Goal: Task Accomplishment & Management: Manage account settings

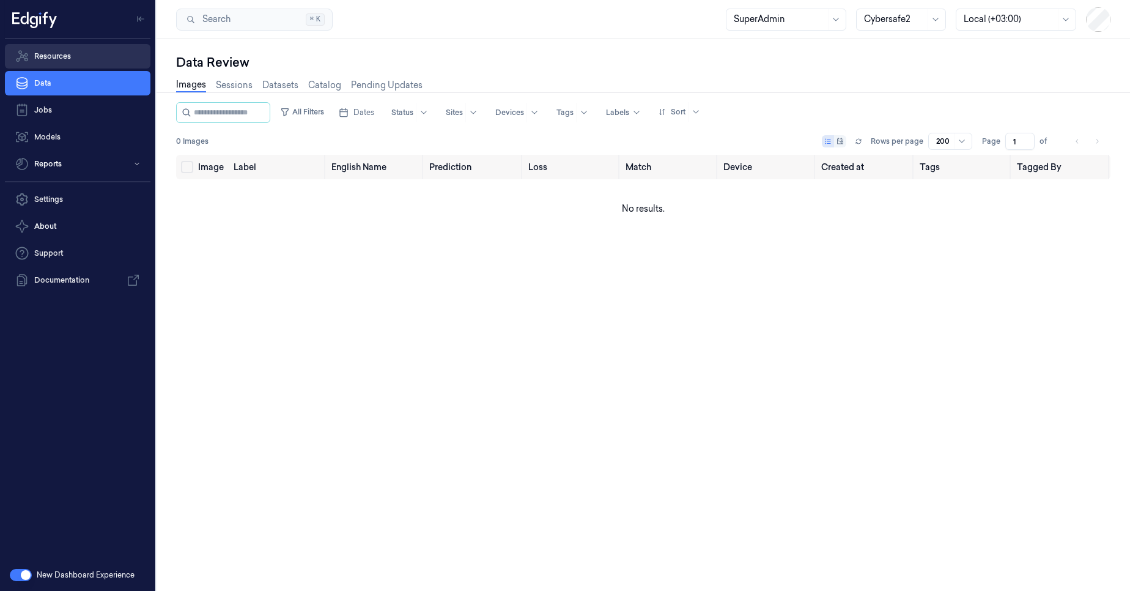
click at [70, 64] on link "Resources" at bounding box center [78, 56] width 146 height 24
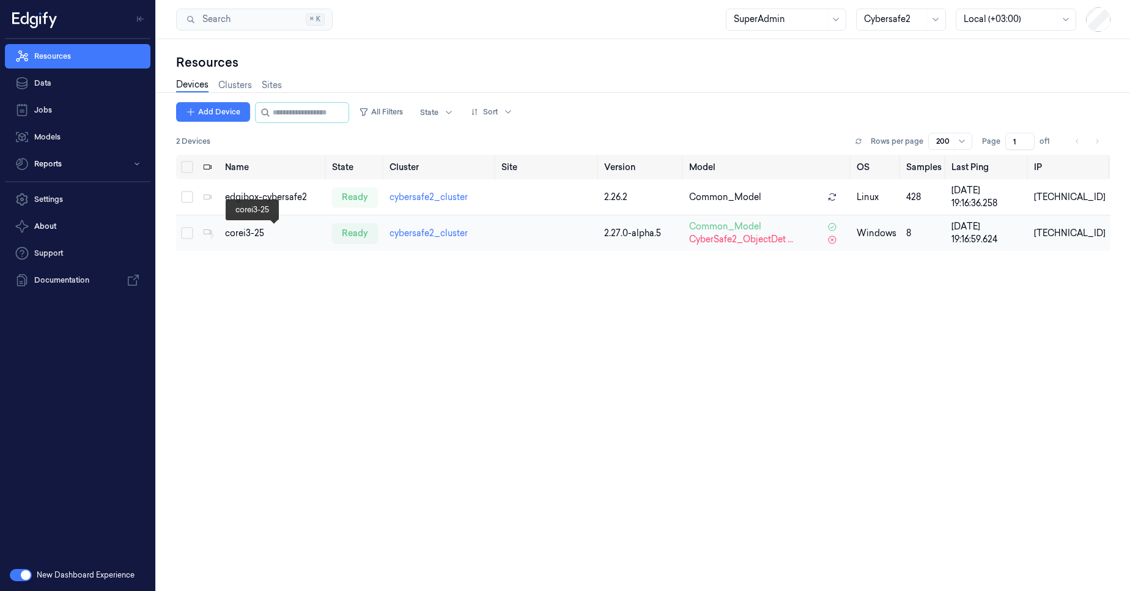
click at [248, 236] on div "corei3-25" at bounding box center [273, 233] width 97 height 13
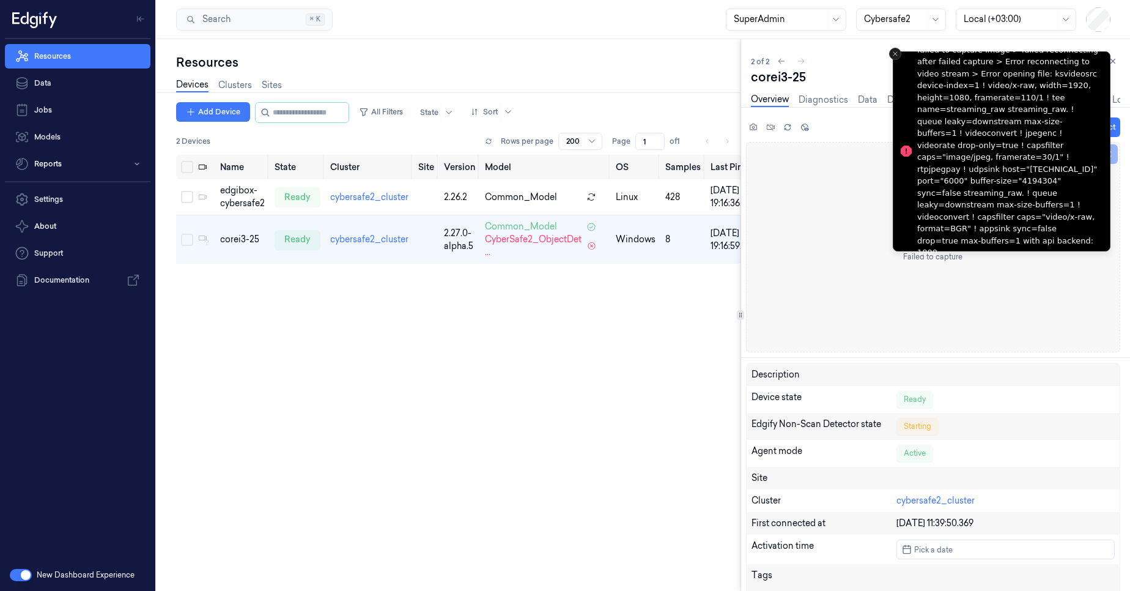
click at [896, 55] on icon "Close toast" at bounding box center [895, 53] width 7 height 7
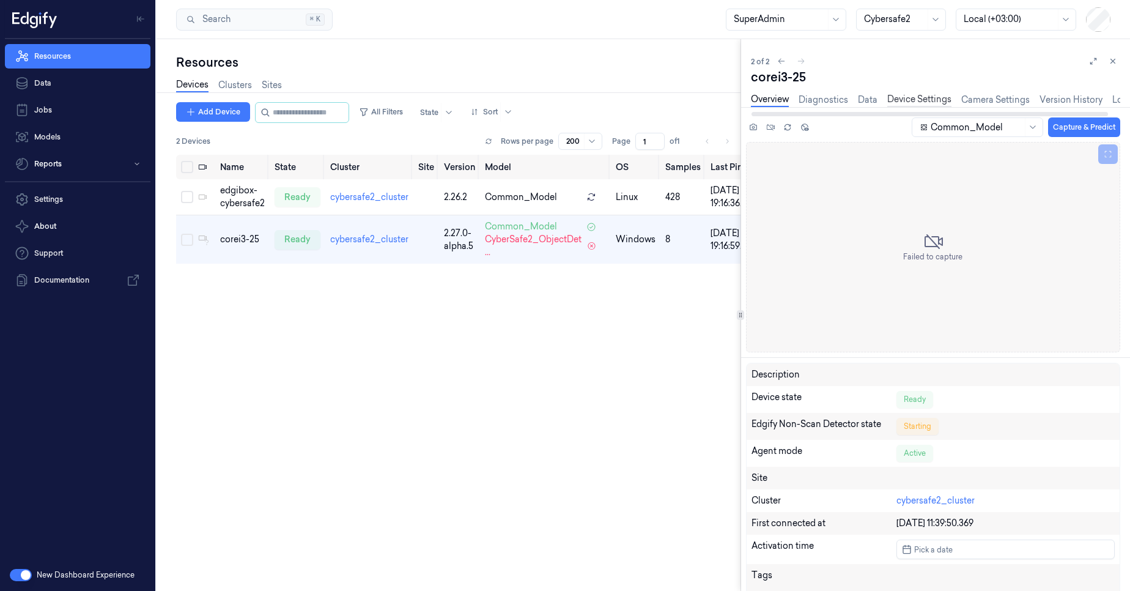
click at [911, 103] on link "Device Settings" at bounding box center [919, 100] width 64 height 14
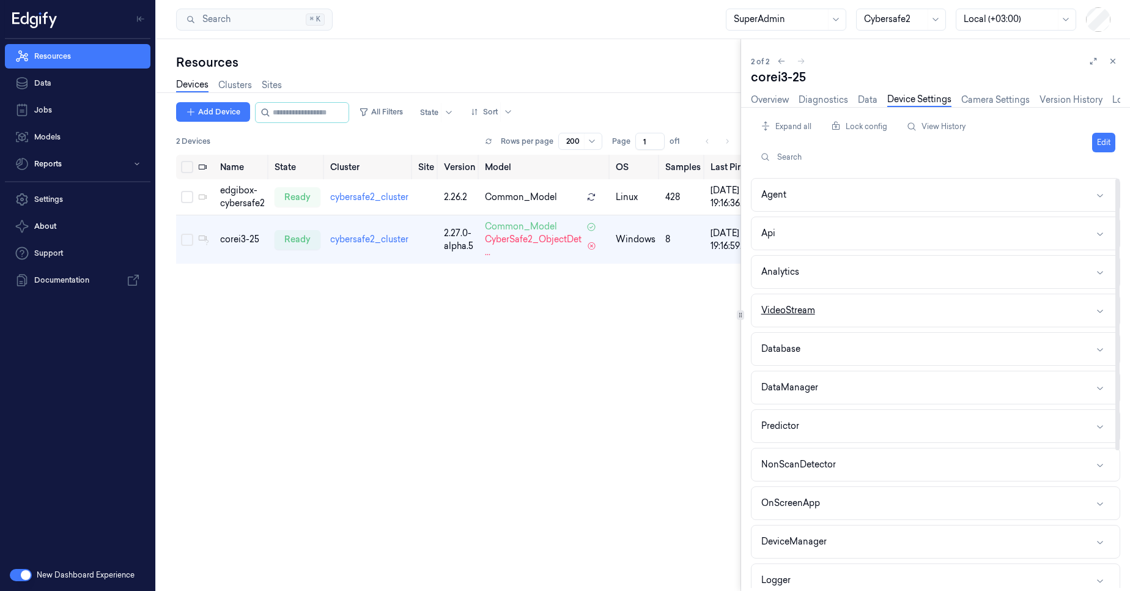
click at [820, 302] on button "VideoStream" at bounding box center [936, 310] width 368 height 32
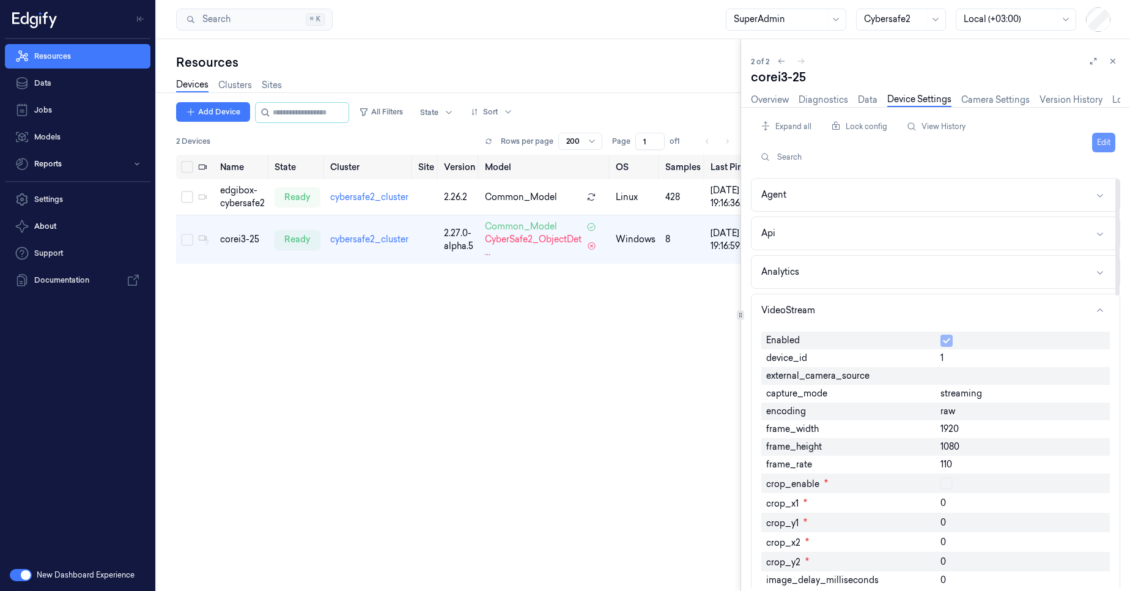
click at [1102, 142] on button "Edit" at bounding box center [1103, 143] width 23 height 20
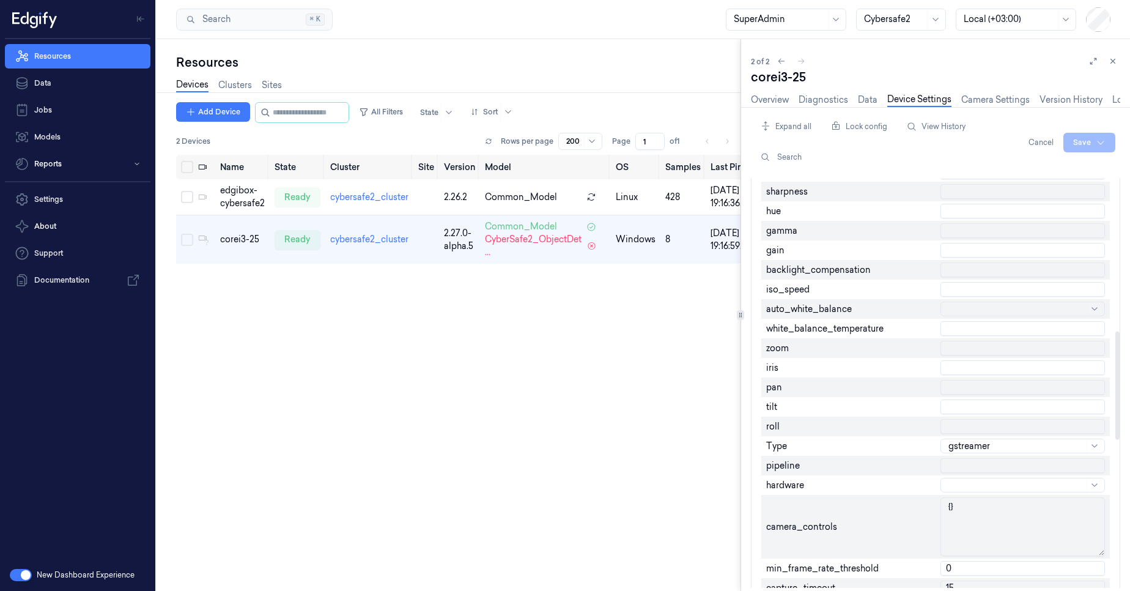
scroll to position [660, 0]
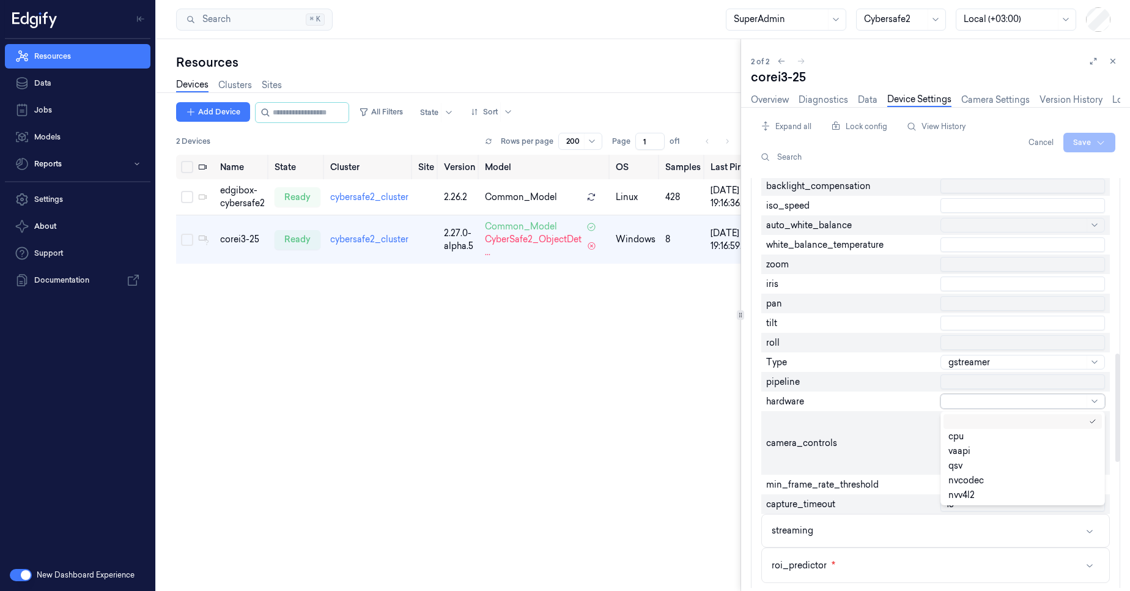
click at [954, 404] on div at bounding box center [1016, 401] width 136 height 13
click at [962, 386] on input "text" at bounding box center [1022, 381] width 164 height 15
click at [928, 382] on div "pipeline" at bounding box center [848, 382] width 174 height 20
click at [973, 363] on div at bounding box center [1016, 362] width 136 height 13
click at [918, 371] on div "Type" at bounding box center [848, 362] width 174 height 20
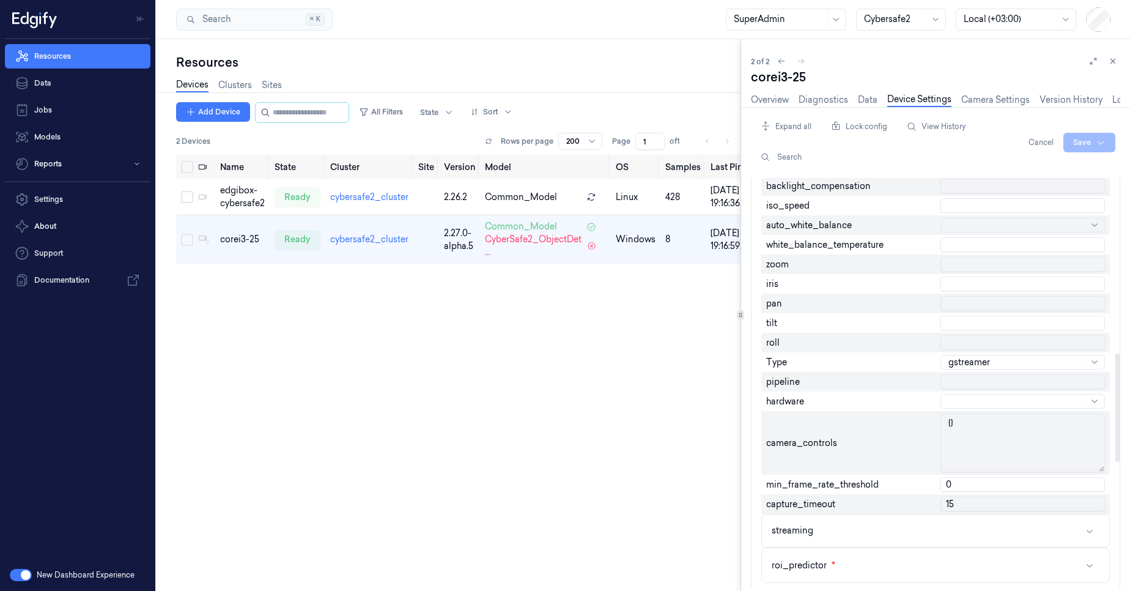
click at [953, 395] on div at bounding box center [1016, 401] width 136 height 13
click at [919, 403] on div "hardware" at bounding box center [848, 401] width 174 height 20
click at [961, 385] on input "text" at bounding box center [1022, 381] width 164 height 15
click at [918, 383] on div "pipeline" at bounding box center [848, 382] width 174 height 20
type input "0"
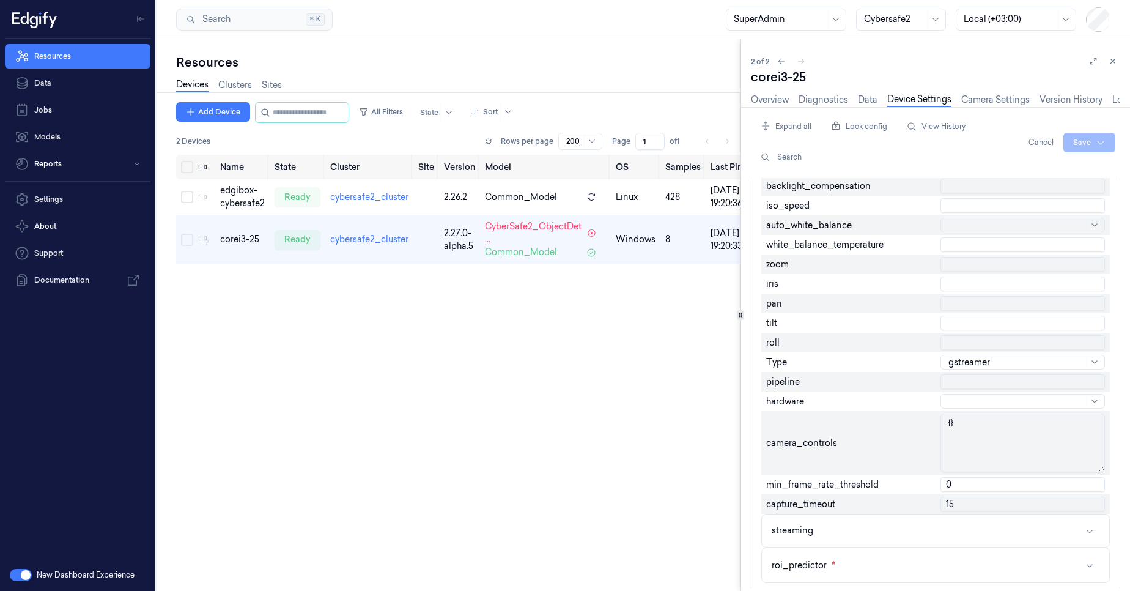
type input "30"
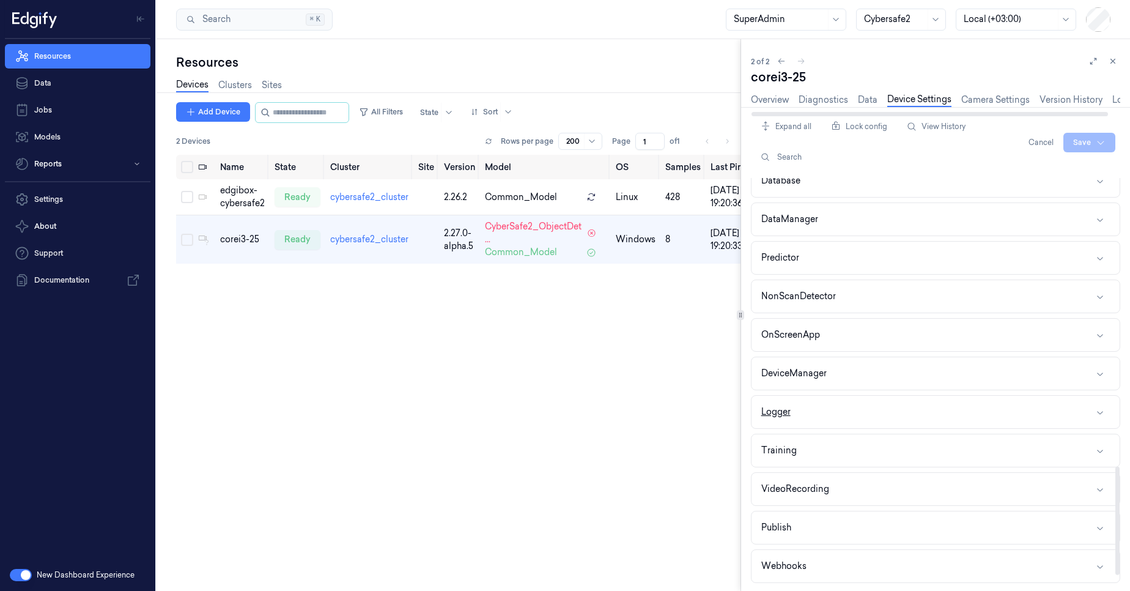
scroll to position [1101, 0]
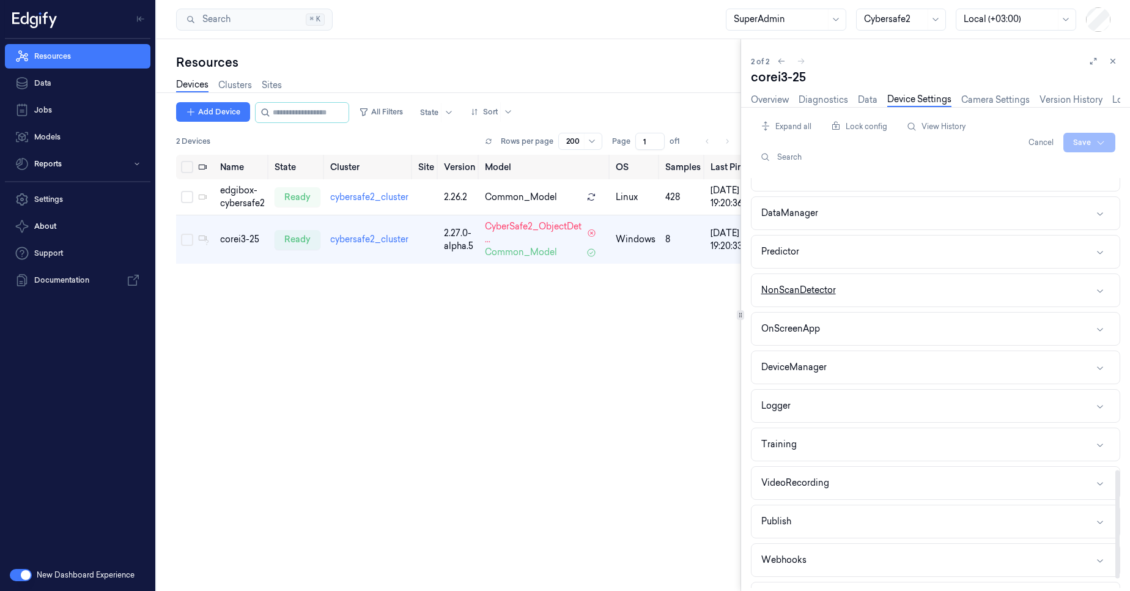
click at [868, 294] on button "NonScanDetector" at bounding box center [936, 290] width 368 height 32
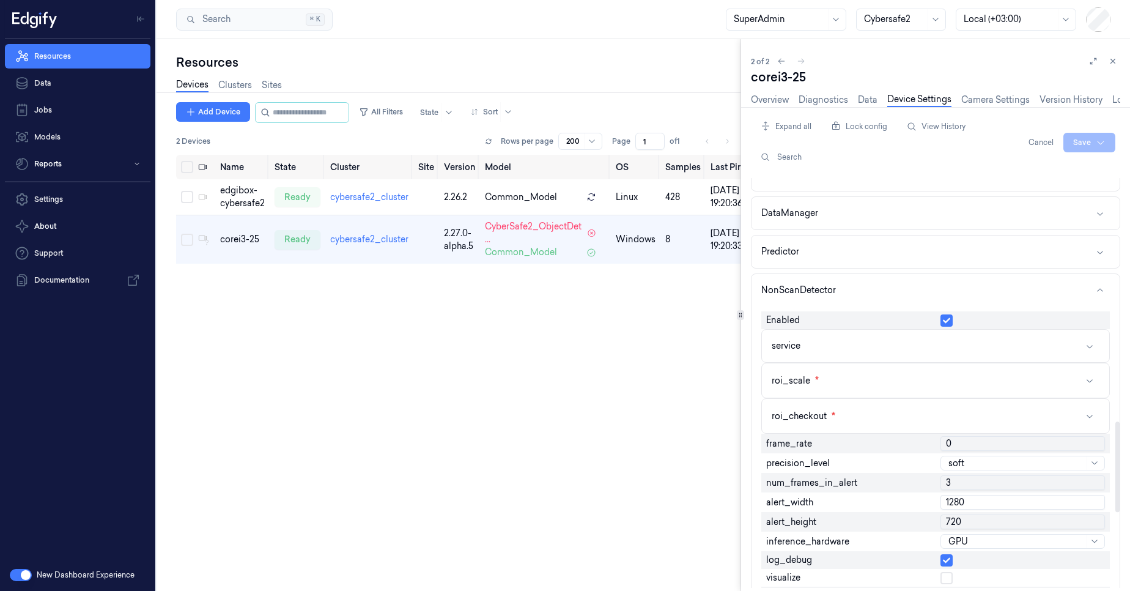
click at [943, 322] on button "button" at bounding box center [946, 320] width 12 height 12
click at [1078, 139] on html "Resources Data Jobs Models Reports Settings About Support Documentation New Das…" at bounding box center [565, 295] width 1130 height 591
click at [1061, 166] on div "Save to this device" at bounding box center [1057, 168] width 108 height 20
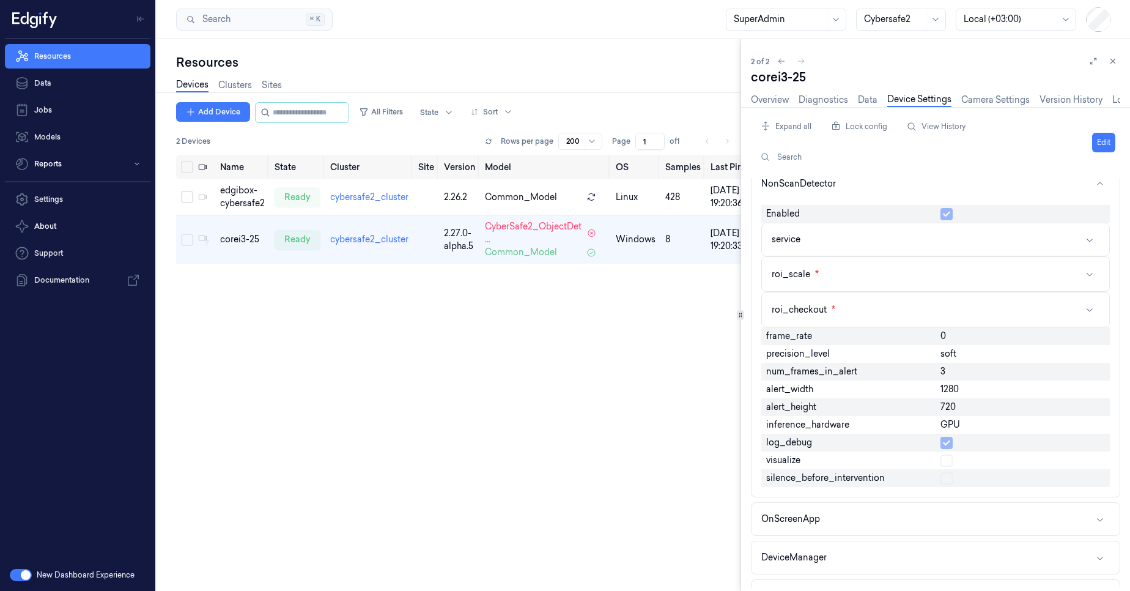
scroll to position [994, 0]
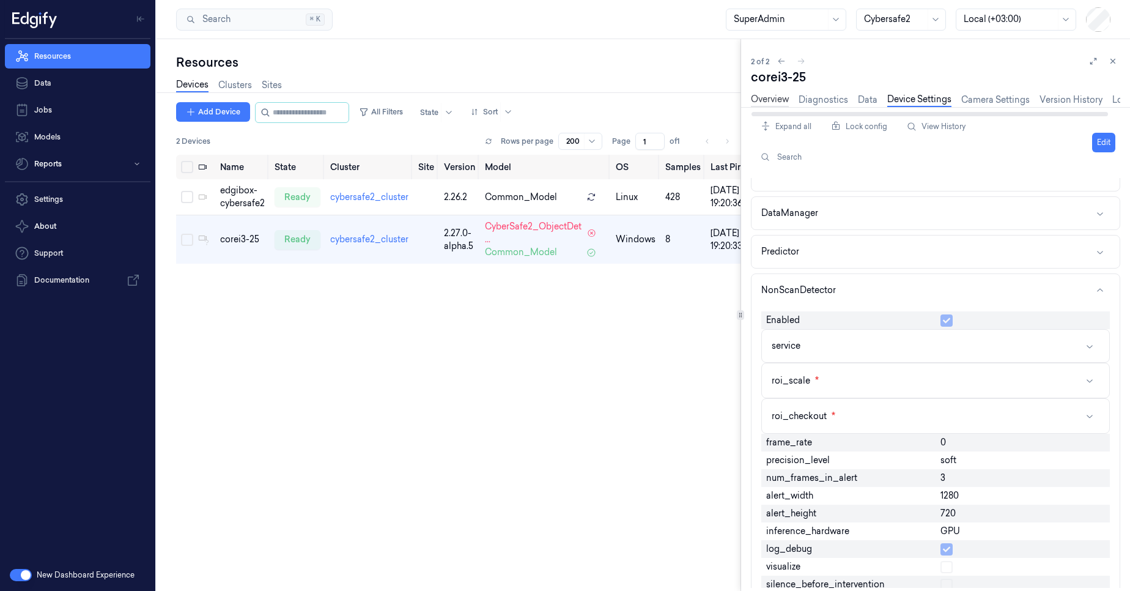
click at [780, 106] on link "Overview" at bounding box center [770, 100] width 38 height 14
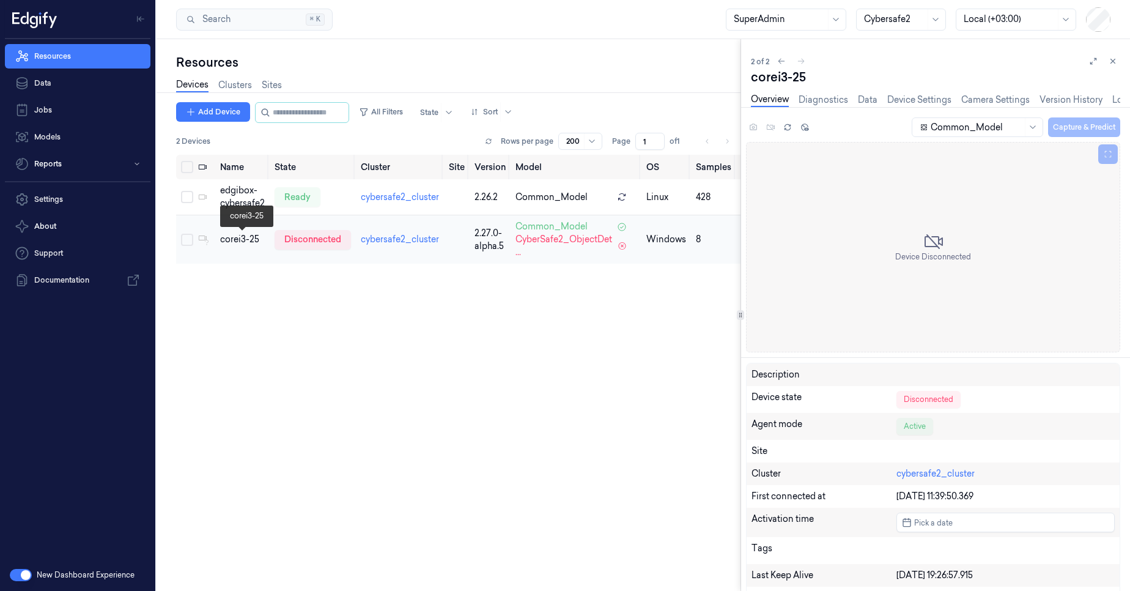
click at [229, 241] on div "corei3-25" at bounding box center [242, 239] width 45 height 13
click at [900, 102] on link "Device Settings" at bounding box center [919, 100] width 64 height 14
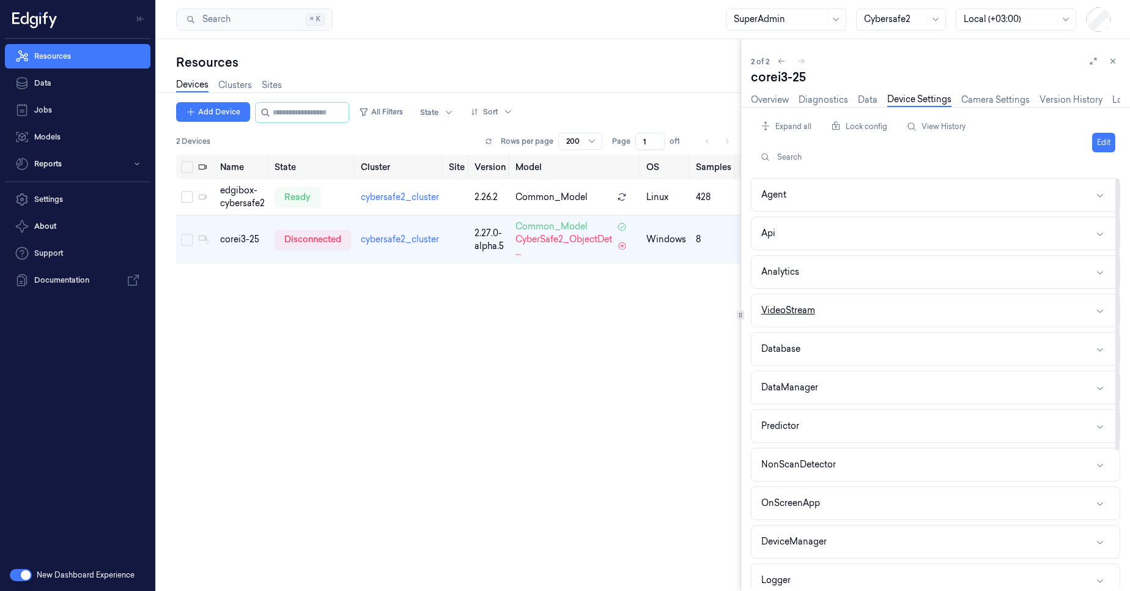
click at [826, 301] on button "VideoStream" at bounding box center [936, 310] width 368 height 32
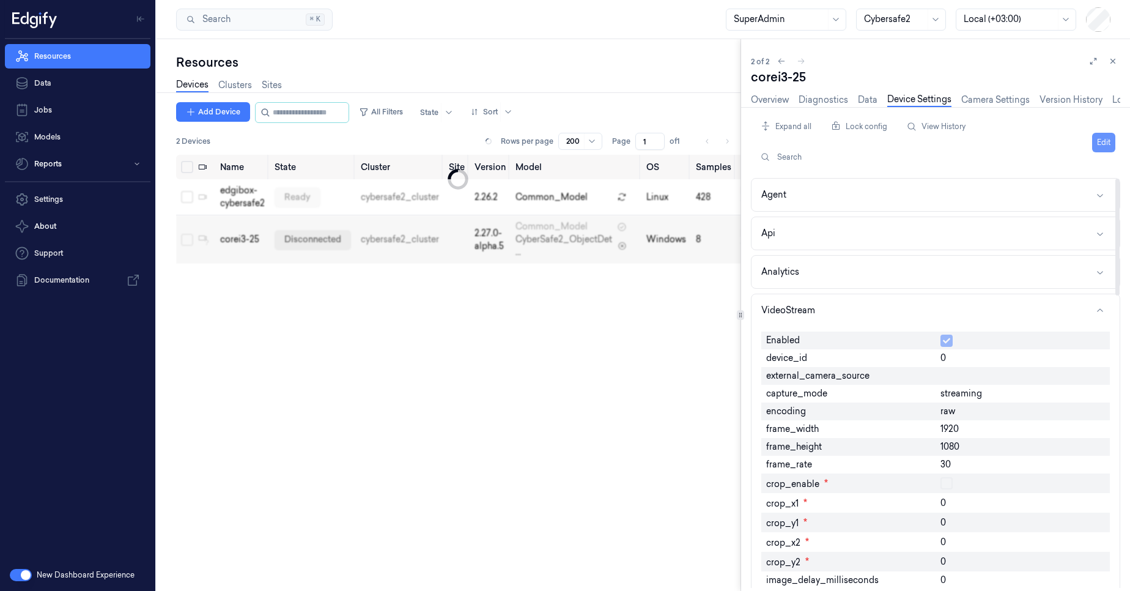
click at [1103, 142] on button "Edit" at bounding box center [1103, 143] width 23 height 20
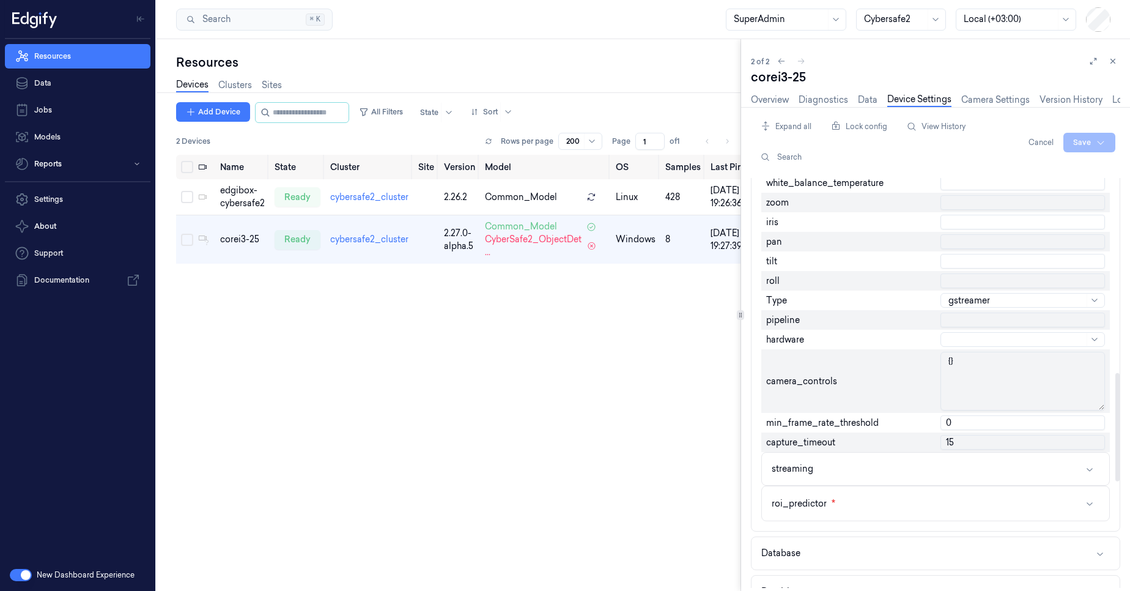
scroll to position [734, 0]
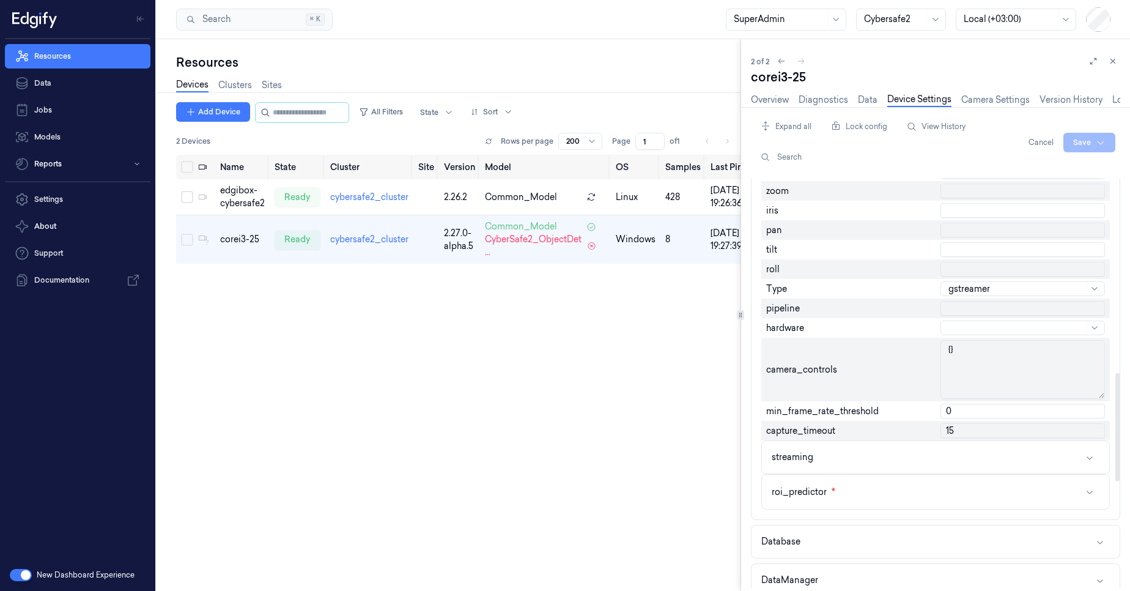
click at [955, 323] on div at bounding box center [1016, 328] width 136 height 13
click at [951, 306] on input "text" at bounding box center [1022, 308] width 164 height 15
paste input "mfvideosrc device-name="UC40A Video" ! video/x-raw, width=1920, height=1080, fr…"
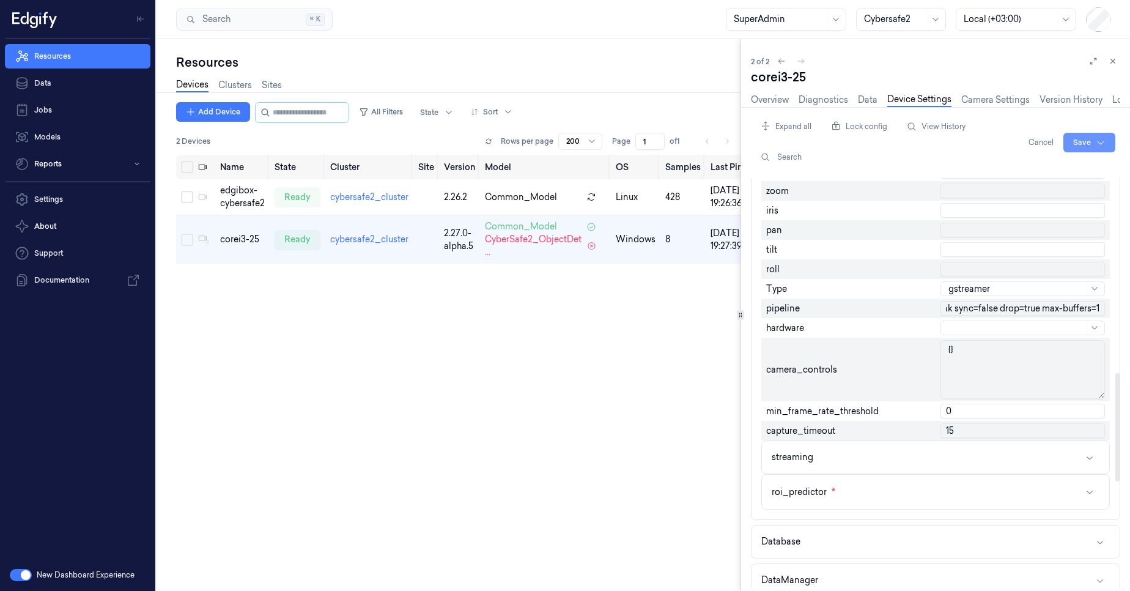
type input "mfvideosrc device-name="UC40A Video" ! video/x-raw, width=1920, height=1080, fr…"
click at [1082, 139] on html "Resources Data Jobs Models Reports Settings About Support Documentation New Das…" at bounding box center [565, 295] width 1130 height 591
click at [1069, 165] on div "Save to this device" at bounding box center [1057, 168] width 108 height 20
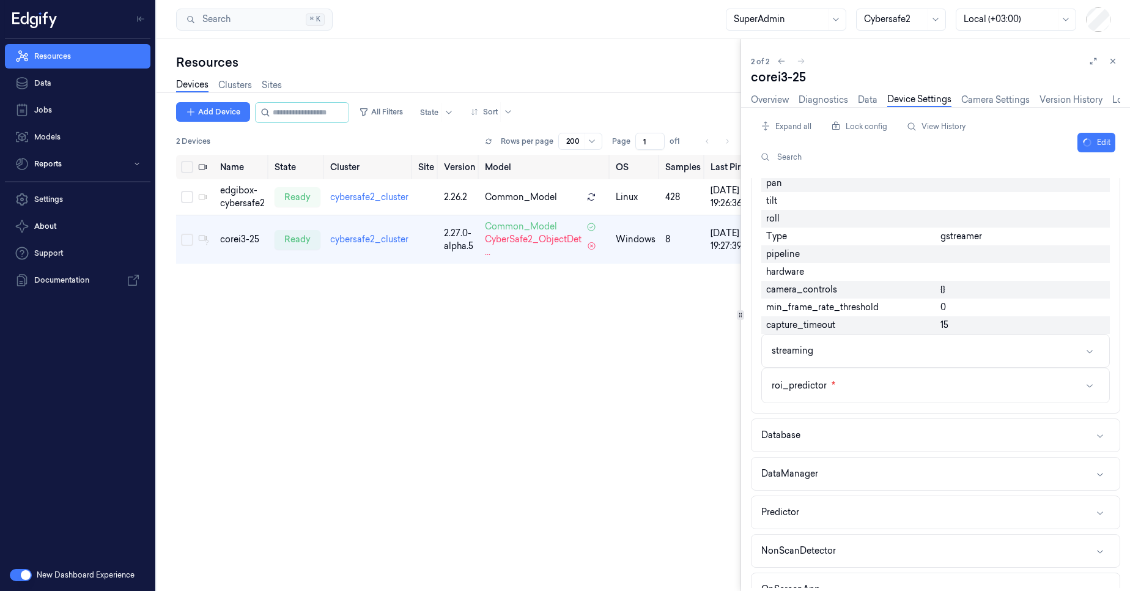
scroll to position [693, 0]
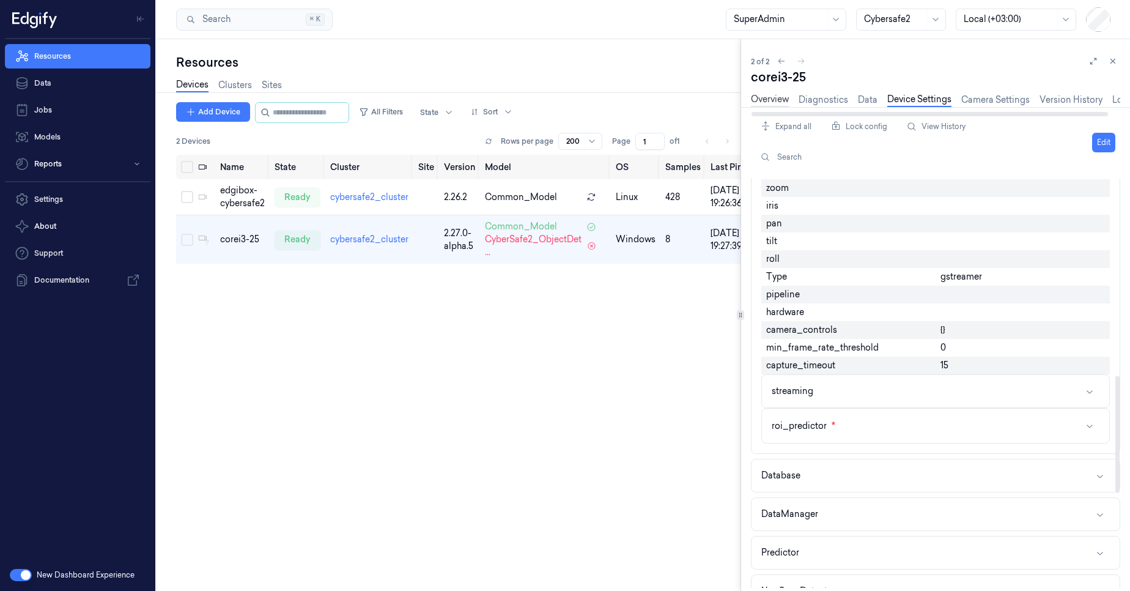
click at [761, 104] on link "Overview" at bounding box center [770, 100] width 38 height 14
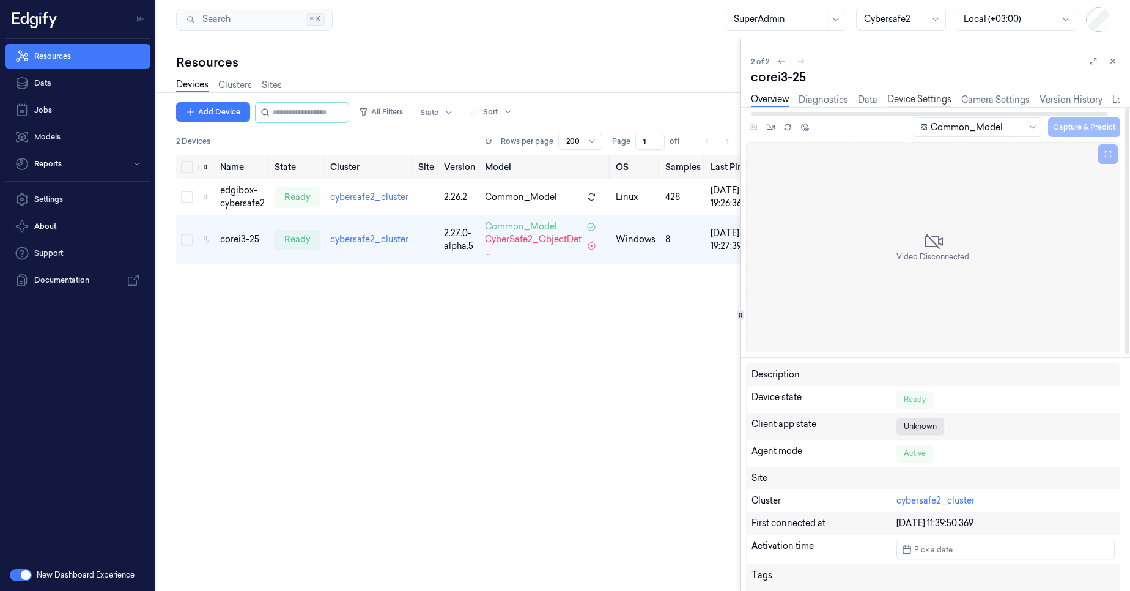
click at [903, 105] on link "Device Settings" at bounding box center [919, 100] width 64 height 14
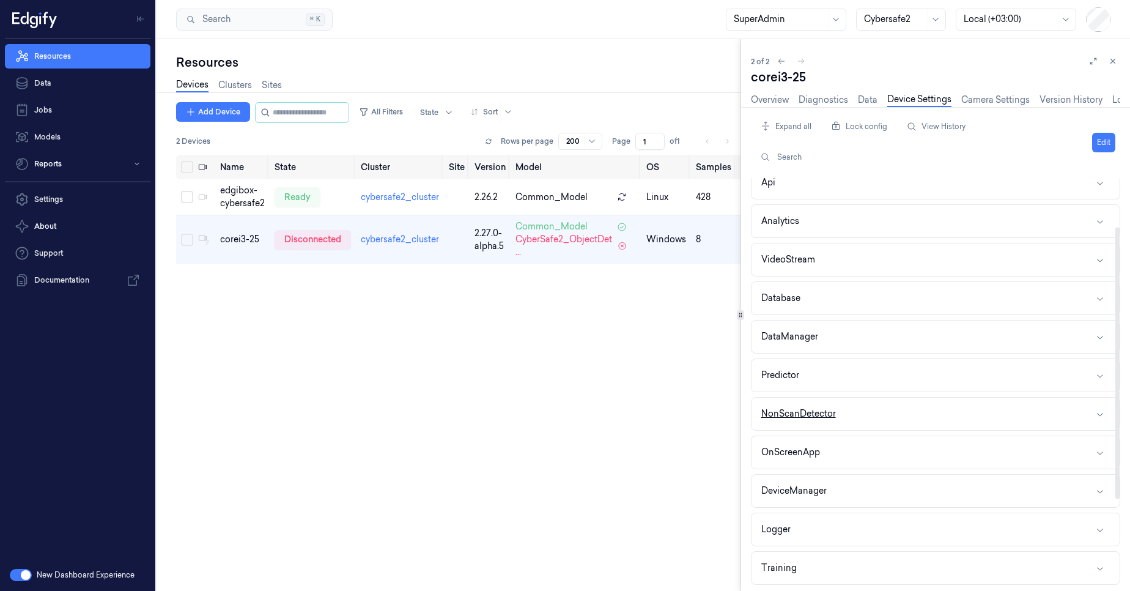
scroll to position [73, 0]
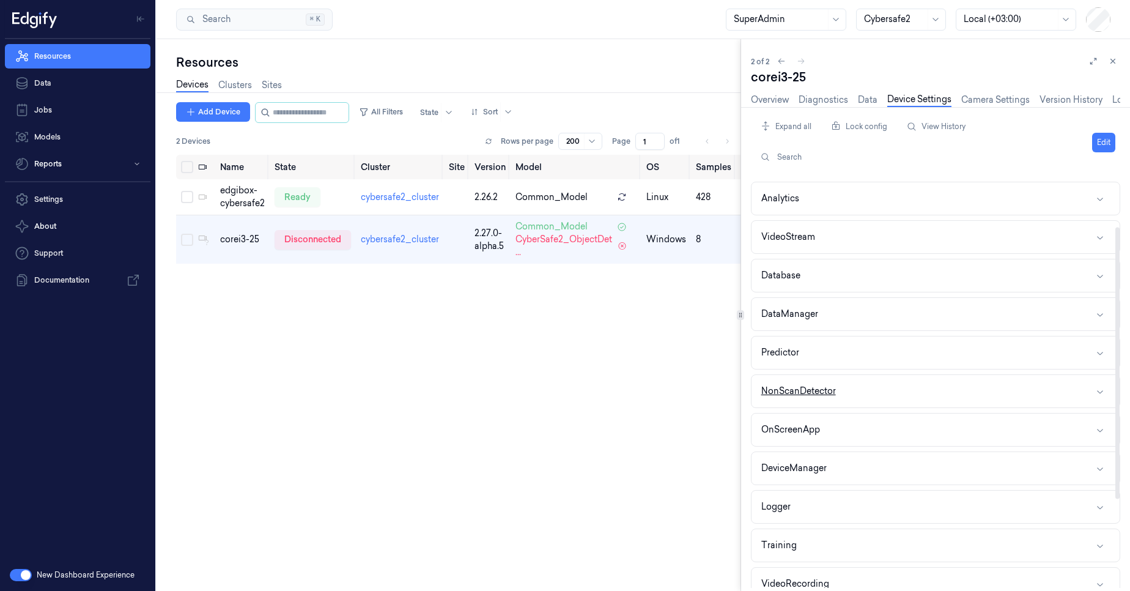
click at [879, 391] on button "NonScanDetector" at bounding box center [936, 391] width 368 height 32
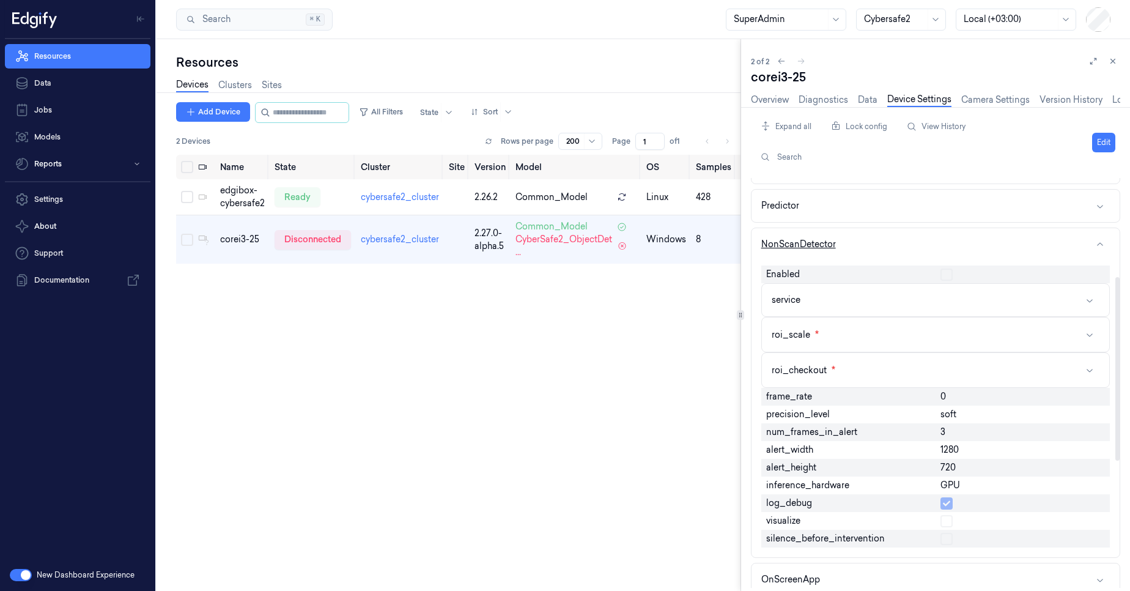
click at [891, 250] on button "NonScanDetector" at bounding box center [936, 244] width 368 height 32
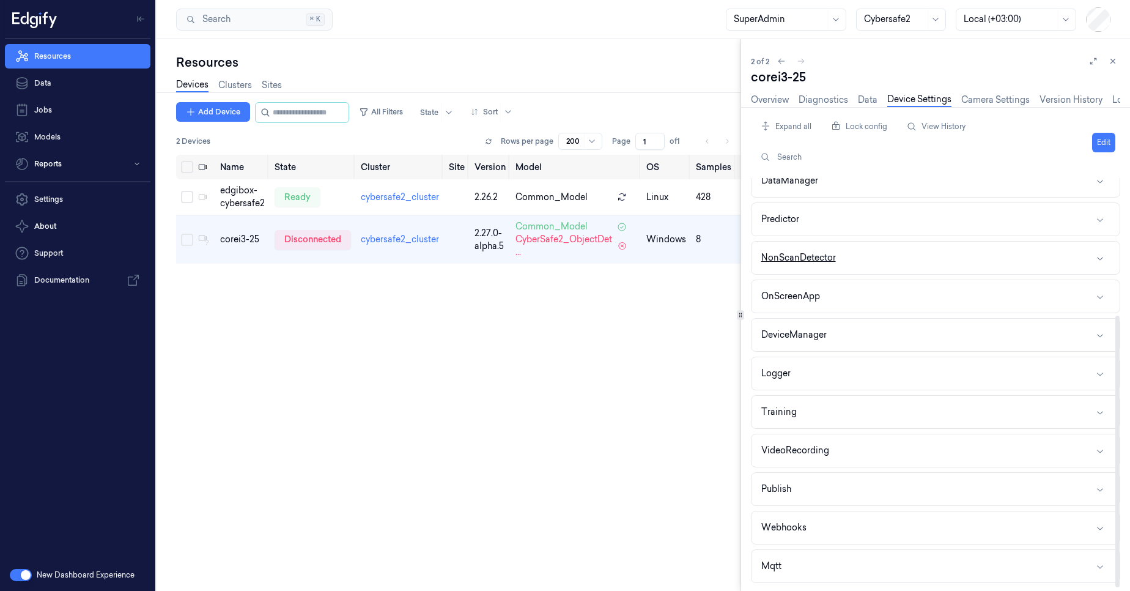
scroll to position [207, 0]
click at [882, 260] on button "NonScanDetector" at bounding box center [936, 258] width 368 height 32
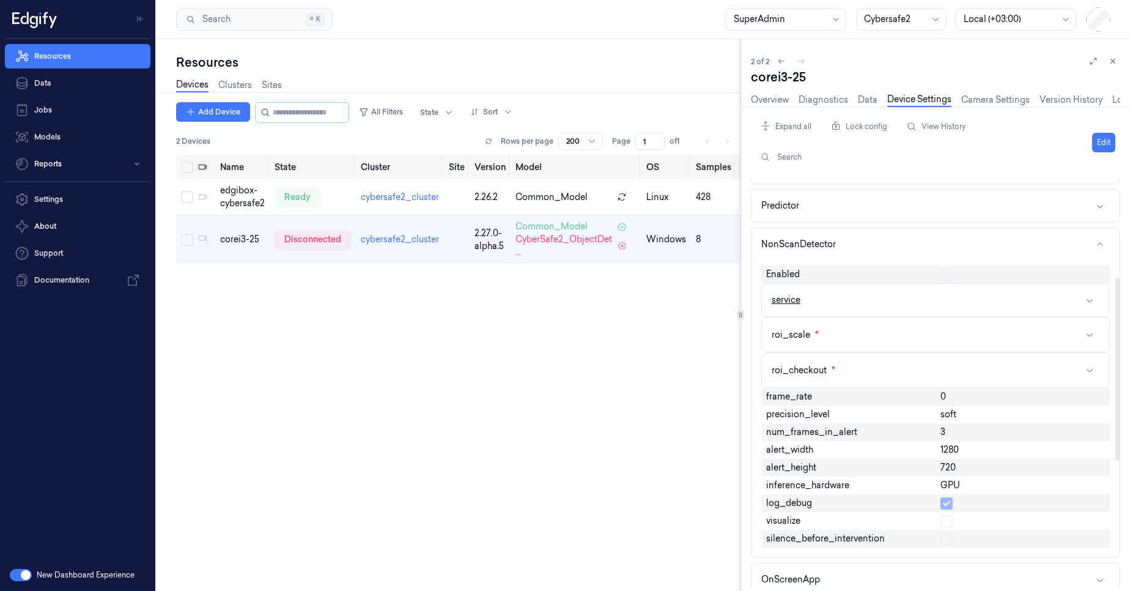
click at [859, 295] on button "service" at bounding box center [935, 300] width 347 height 32
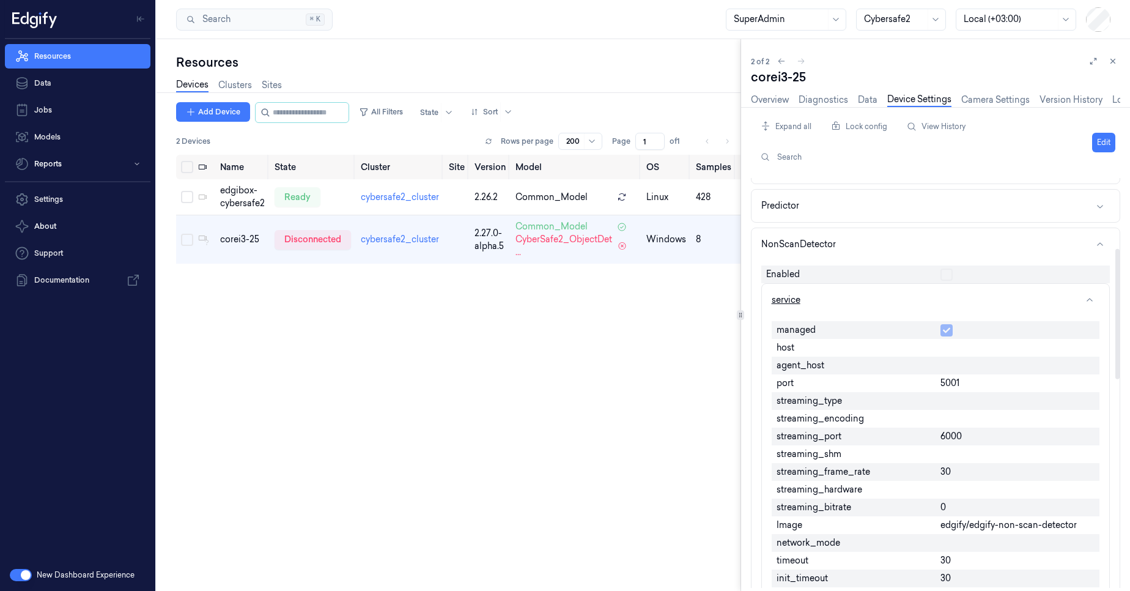
click at [868, 301] on button "service" at bounding box center [935, 300] width 347 height 32
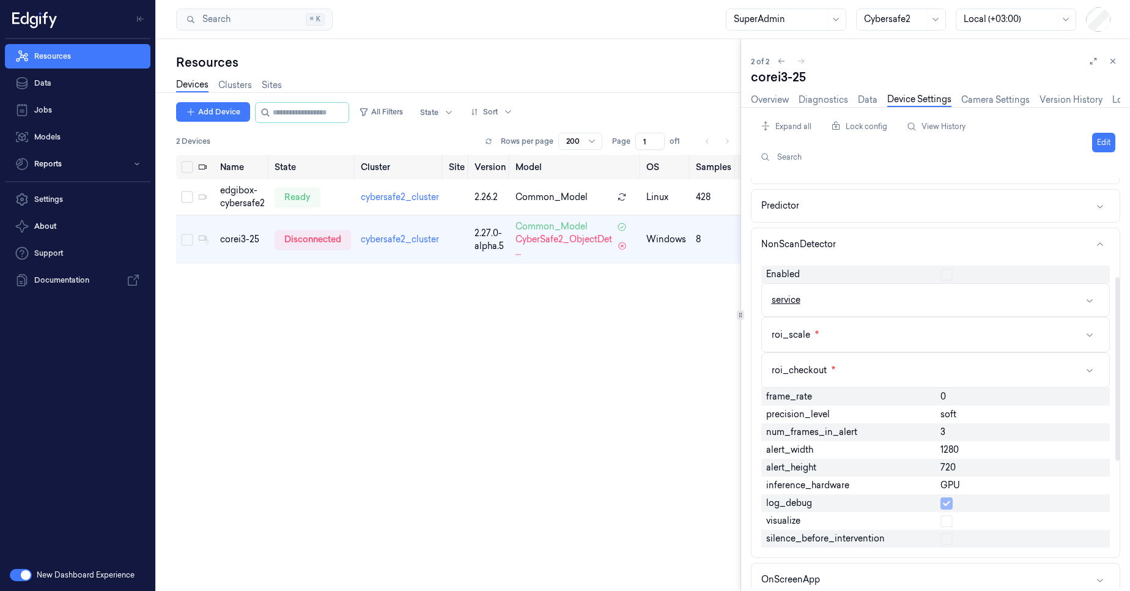
click at [871, 295] on button "service" at bounding box center [935, 300] width 347 height 32
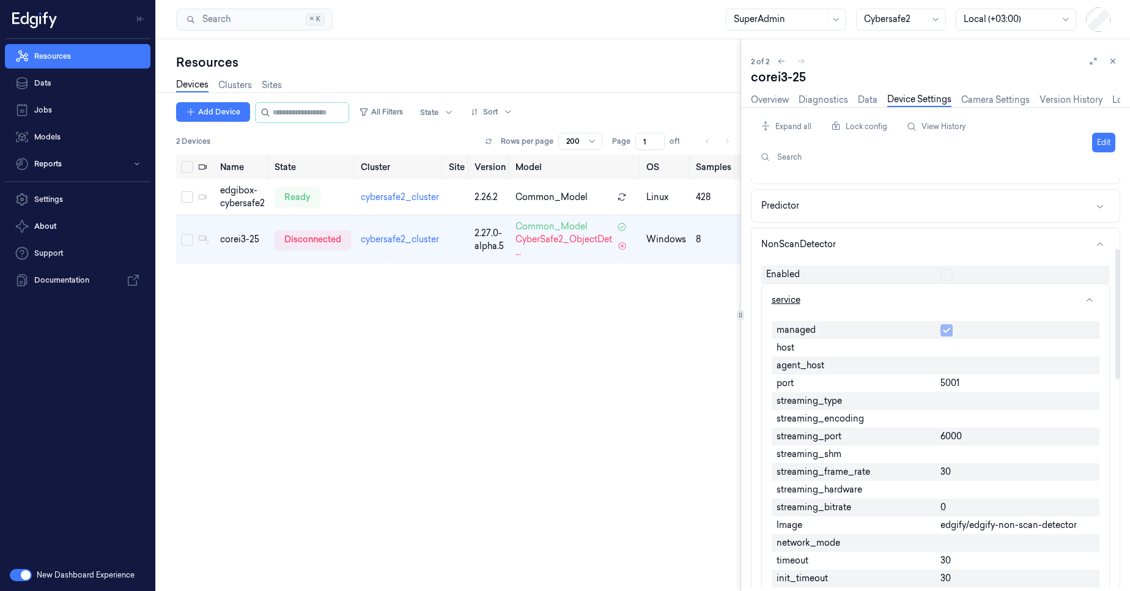
click at [871, 295] on button "service" at bounding box center [935, 300] width 347 height 32
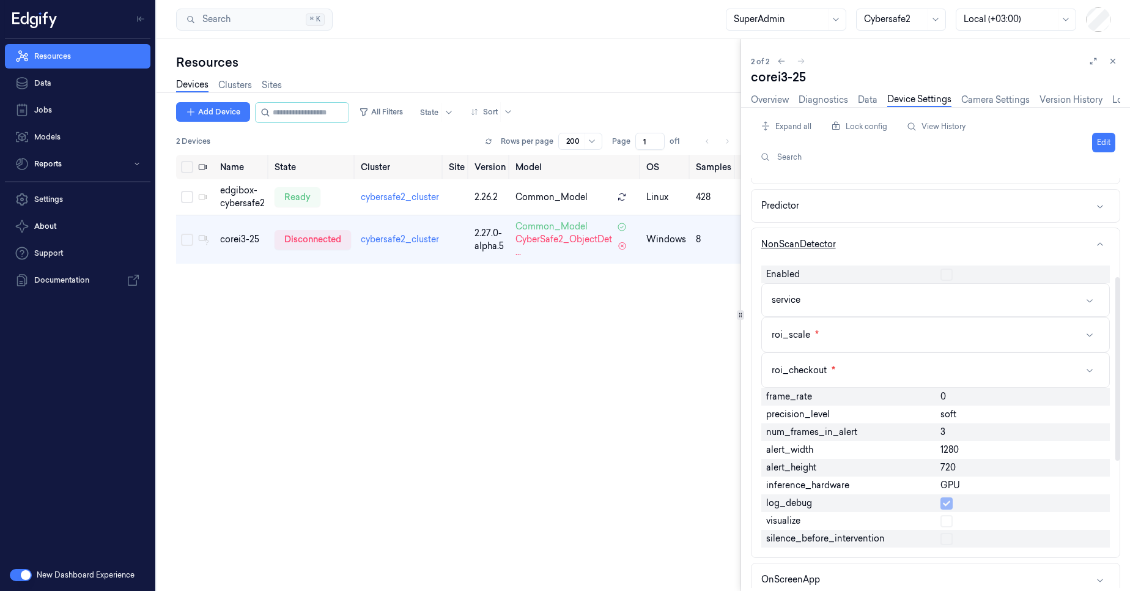
click at [880, 257] on button "NonScanDetector" at bounding box center [936, 244] width 368 height 32
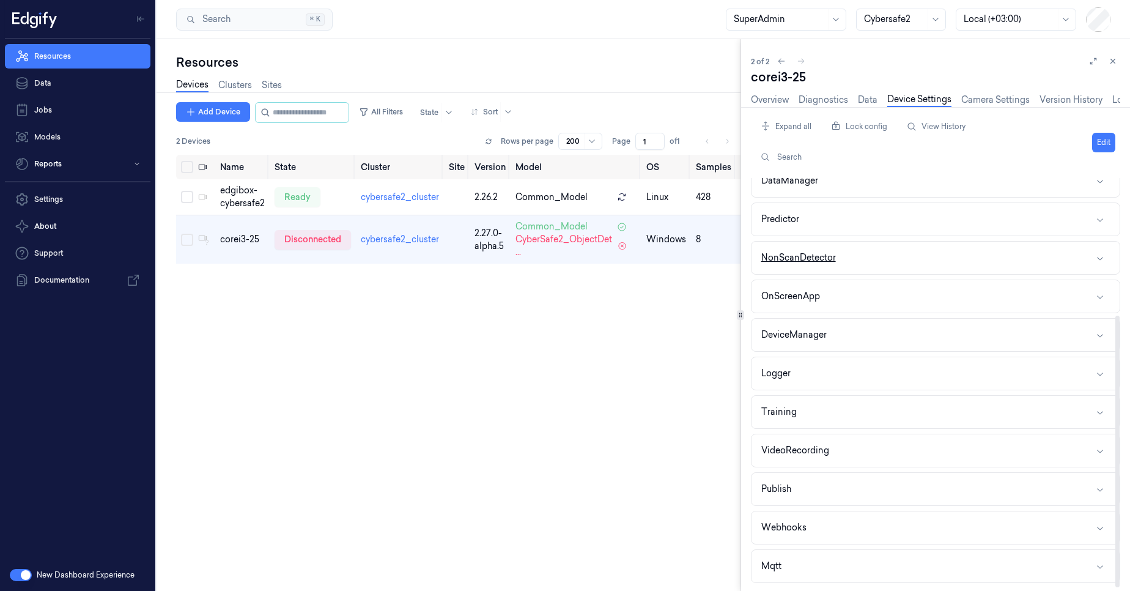
click at [855, 257] on button "NonScanDetector" at bounding box center [936, 258] width 368 height 32
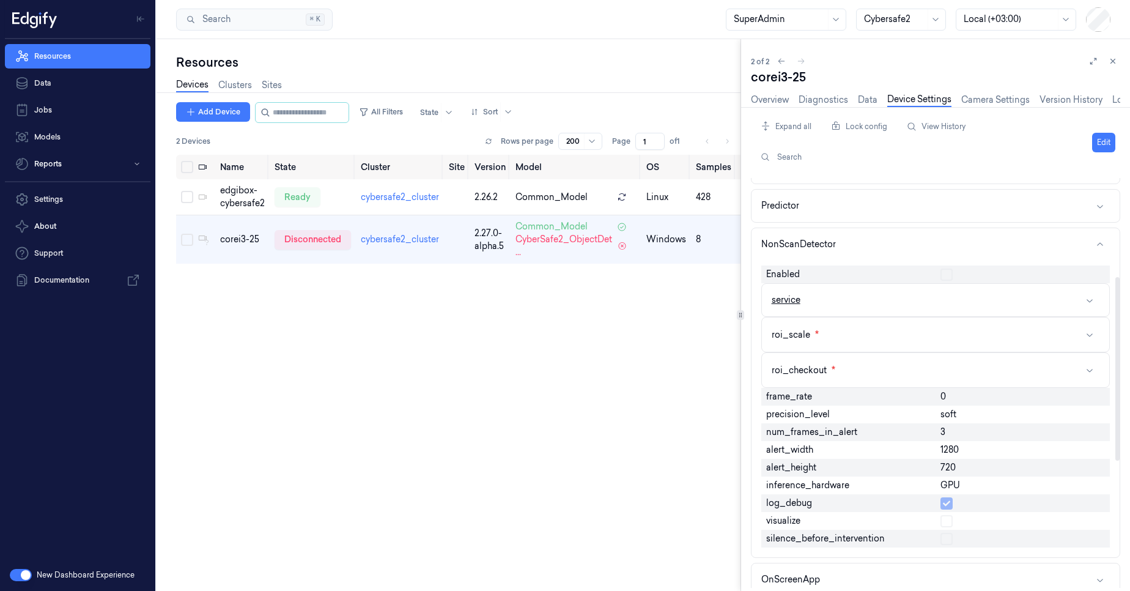
click at [824, 306] on button "service" at bounding box center [935, 300] width 347 height 32
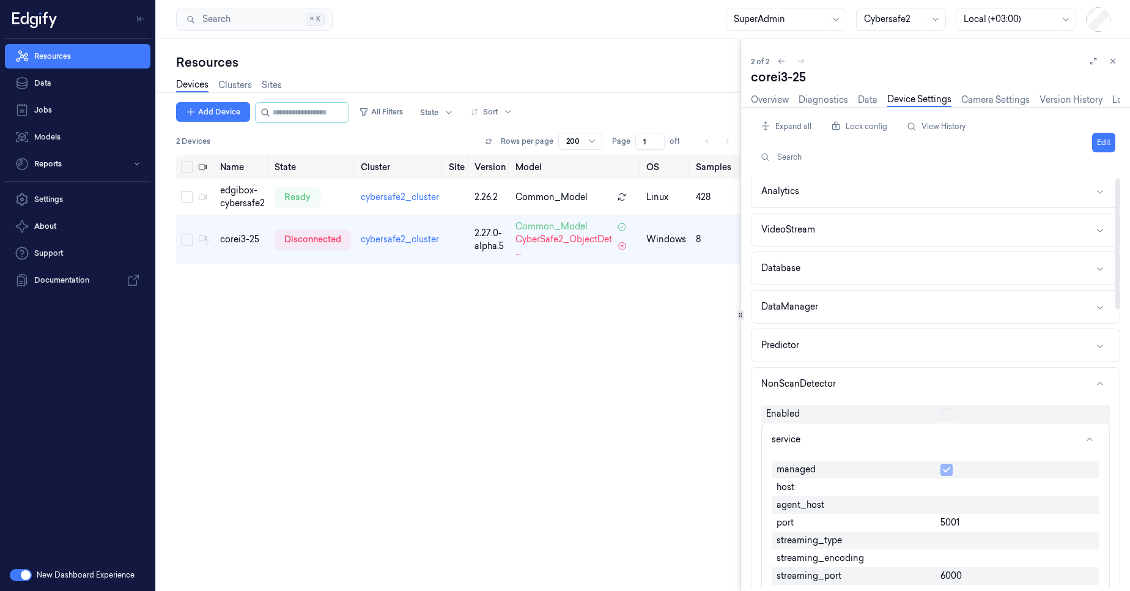
scroll to position [0, 0]
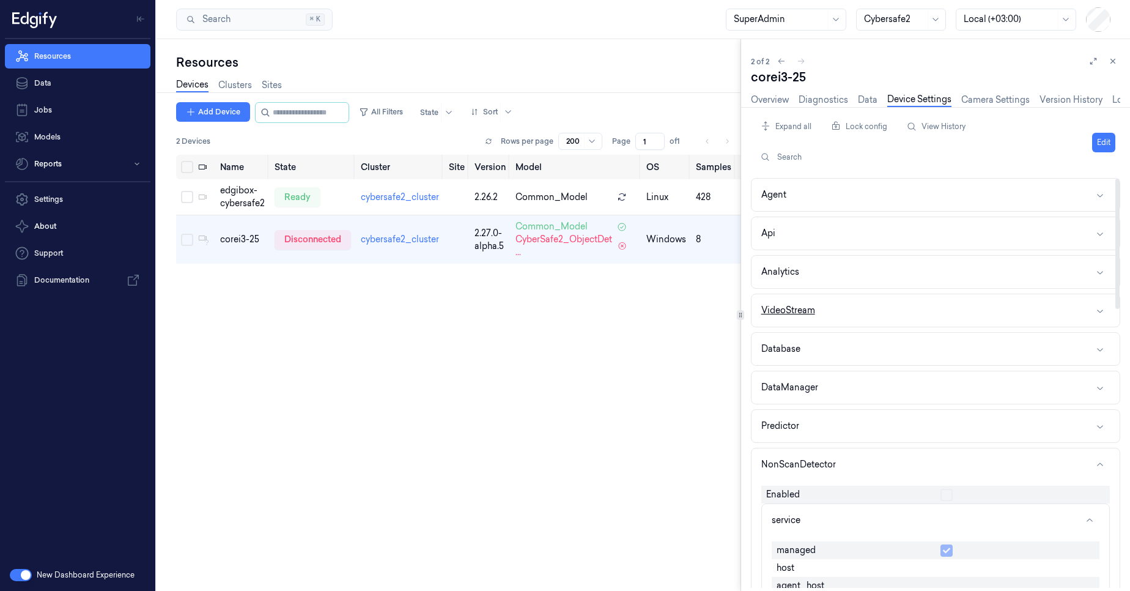
click at [859, 309] on button "VideoStream" at bounding box center [936, 310] width 368 height 32
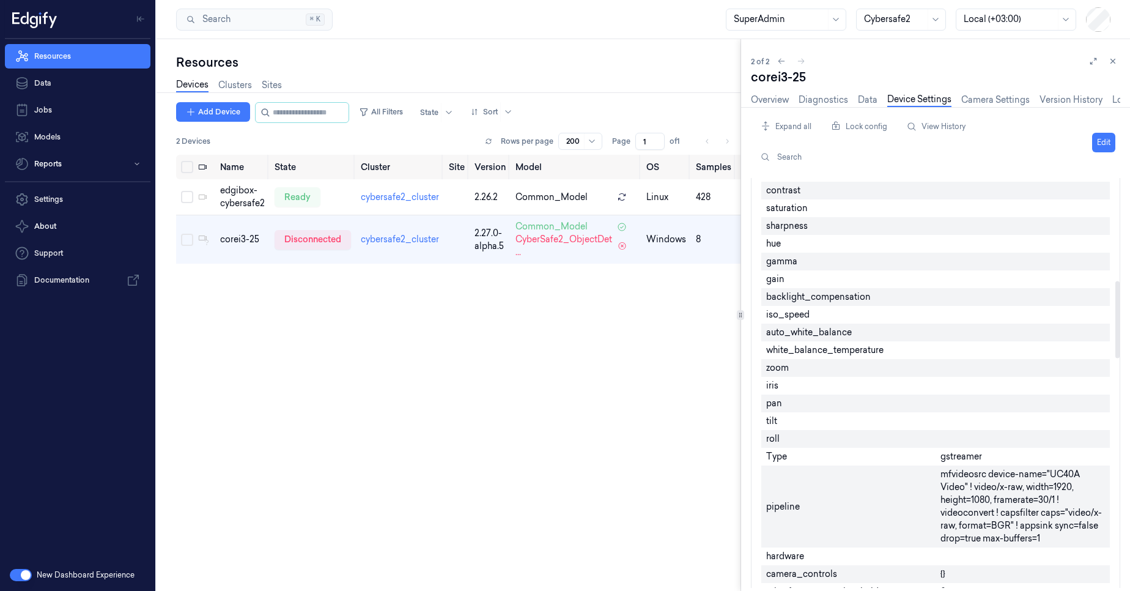
scroll to position [587, 0]
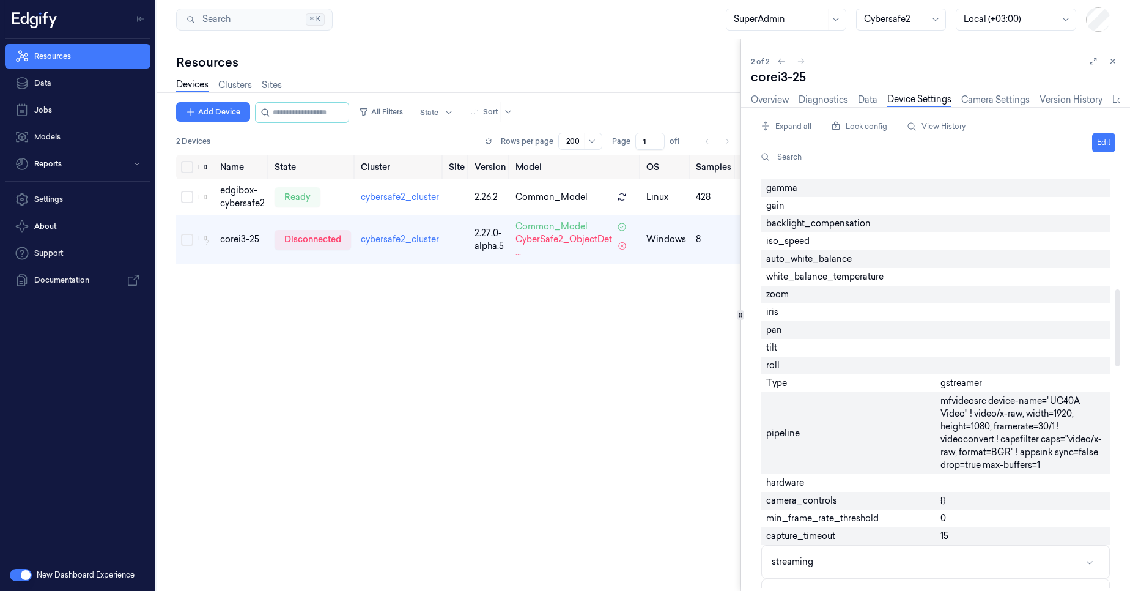
click at [958, 409] on span "mfvideosrc device-name="UC40A Video" ! video/x-raw, width=1920, height=1080, fr…" at bounding box center [1022, 432] width 164 height 77
click at [957, 409] on span "mfvideosrc device-name="UC40A Video" ! video/x-raw, width=1920, height=1080, fr…" at bounding box center [1022, 432] width 164 height 77
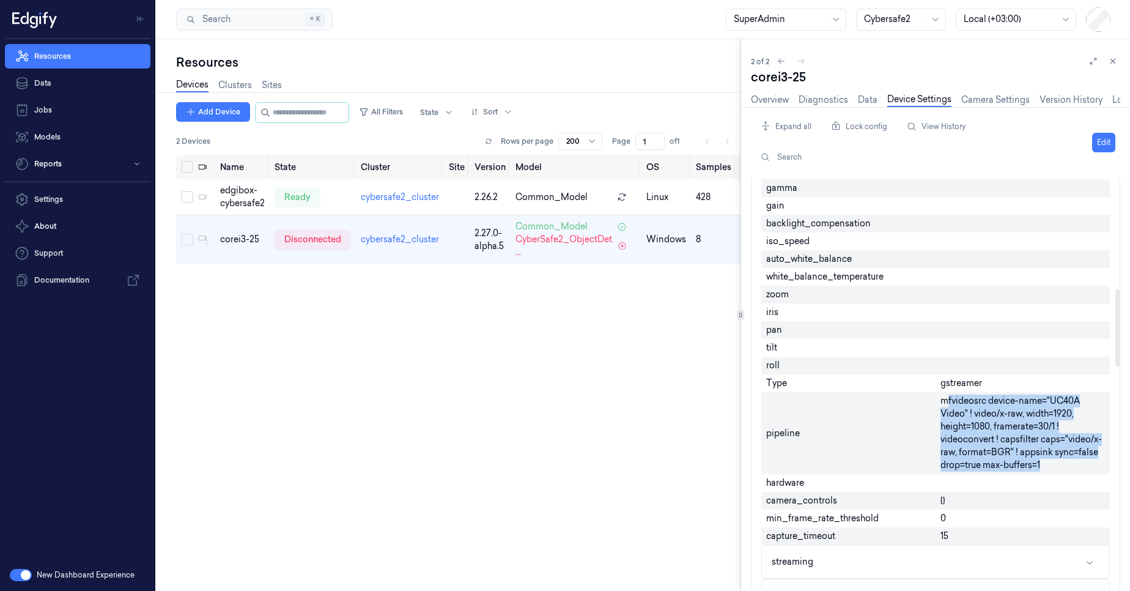
click at [957, 409] on span "mfvideosrc device-name="UC40A Video" ! video/x-raw, width=1920, height=1080, fr…" at bounding box center [1022, 432] width 164 height 77
click at [1104, 139] on button "Edit" at bounding box center [1103, 143] width 23 height 20
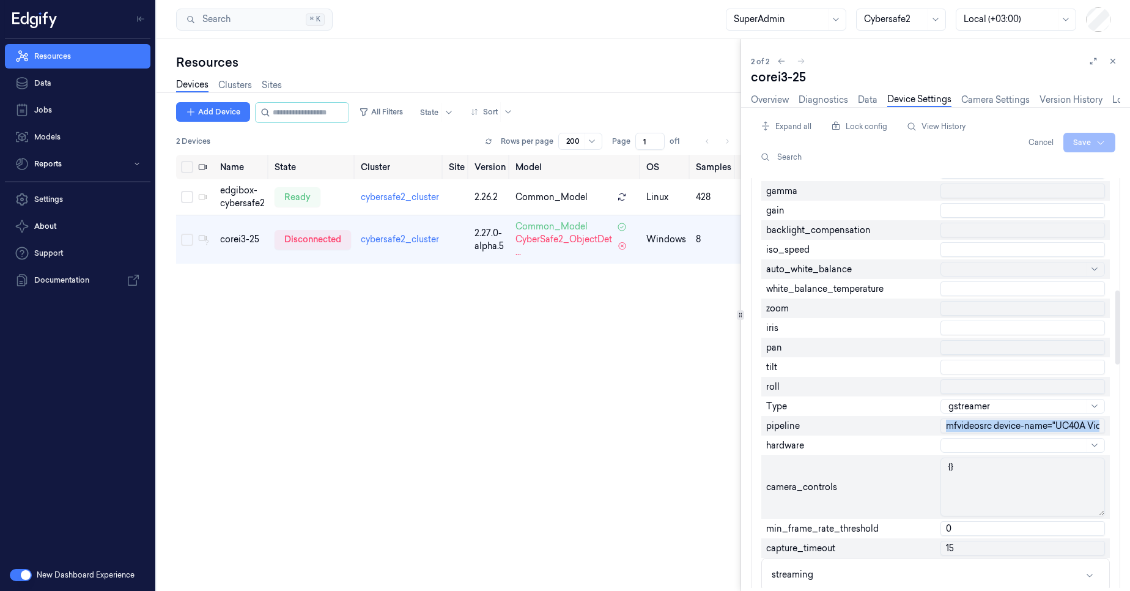
click at [1056, 428] on input "mfvideosrc device-name="UC40A Video" ! video/x-raw, width=1920, height=1080, fr…" at bounding box center [1022, 425] width 164 height 15
drag, startPoint x: 1060, startPoint y: 434, endPoint x: 1074, endPoint y: 430, distance: 15.3
click at [1074, 430] on div "mfvideosrc device-name=UC40A Video ! video/x-raw, width=1920, height=1080, fram…" at bounding box center [1023, 426] width 174 height 20
click at [1074, 430] on input "mfvideosrc device-name=UC40A Video ! video/x-raw, width=1920, height=1080, fram…" at bounding box center [1022, 425] width 164 height 15
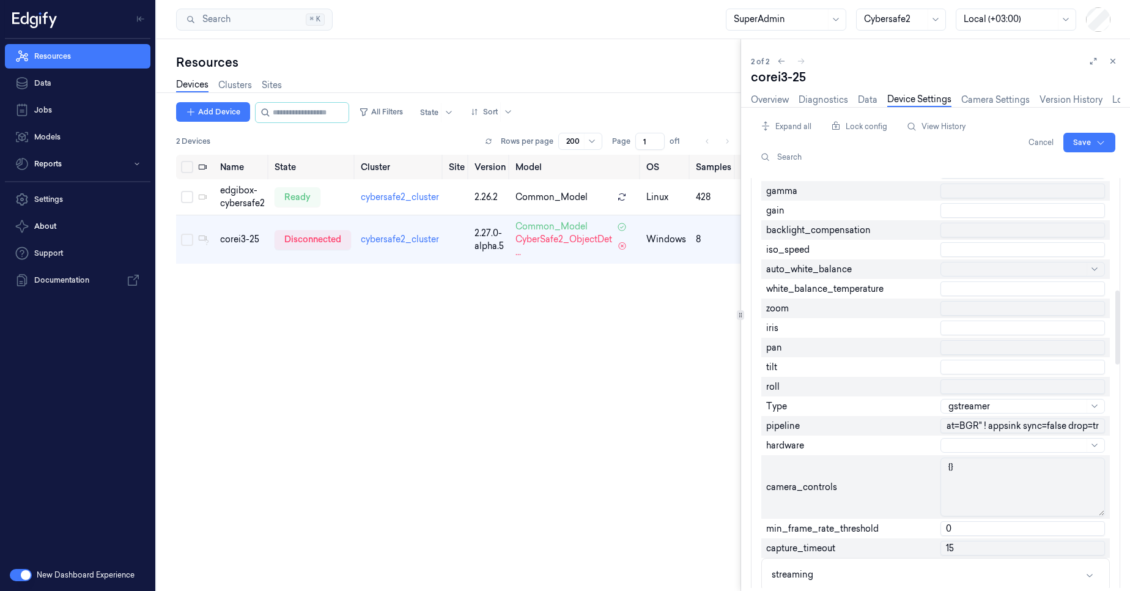
scroll to position [0, 594]
drag, startPoint x: 1007, startPoint y: 432, endPoint x: 1048, endPoint y: 427, distance: 41.3
click at [1048, 427] on input "mfvideosrc device-name=UC40A Video ! video/x-raw, width=1920, height=1080, fram…" at bounding box center [1022, 425] width 164 height 15
click at [1049, 426] on input "mfvideosrc device-name=UC40A Video ! video/x-raw, width=1920, height=1080, fram…" at bounding box center [1022, 425] width 164 height 15
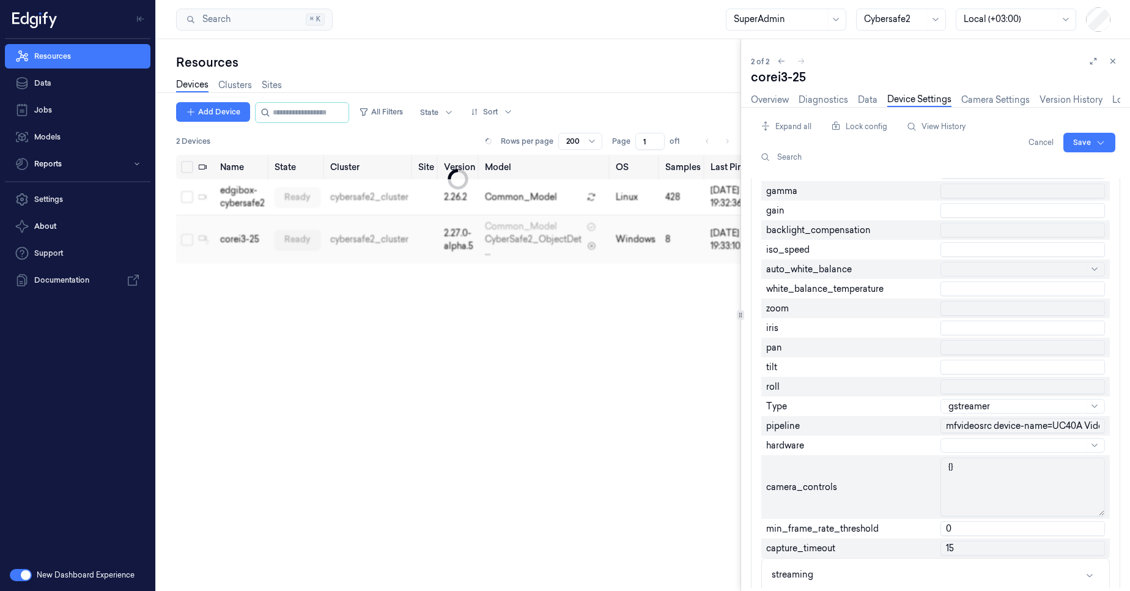
type input "ksvideosrc device-index=0 ! video/x-raw, width=1920, height=1080, framerate=30/…"
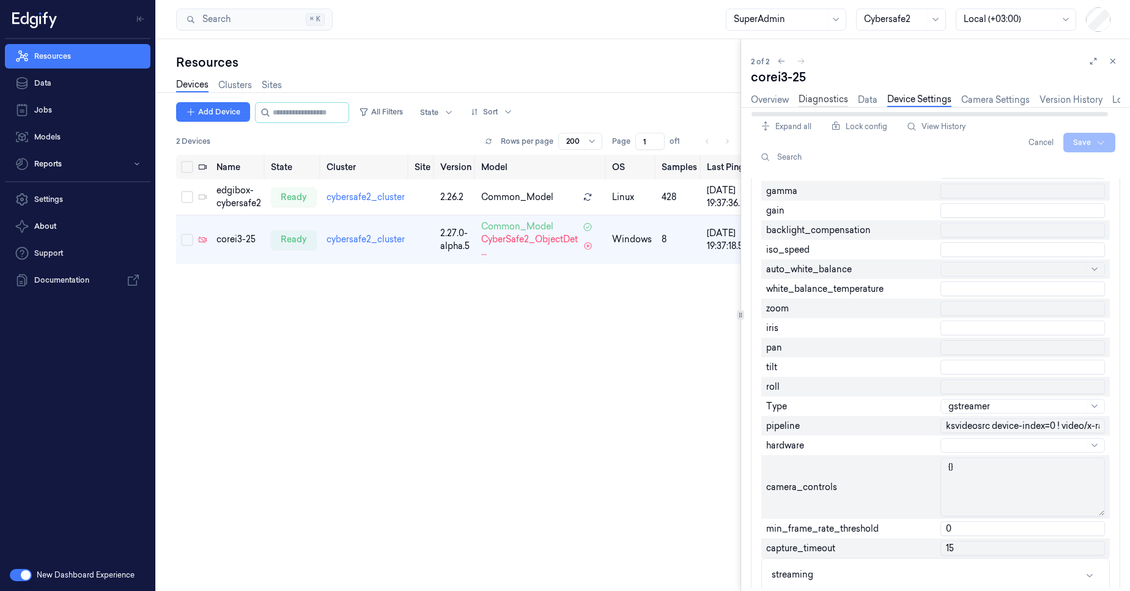
click at [830, 105] on link "Diagnostics" at bounding box center [824, 100] width 50 height 14
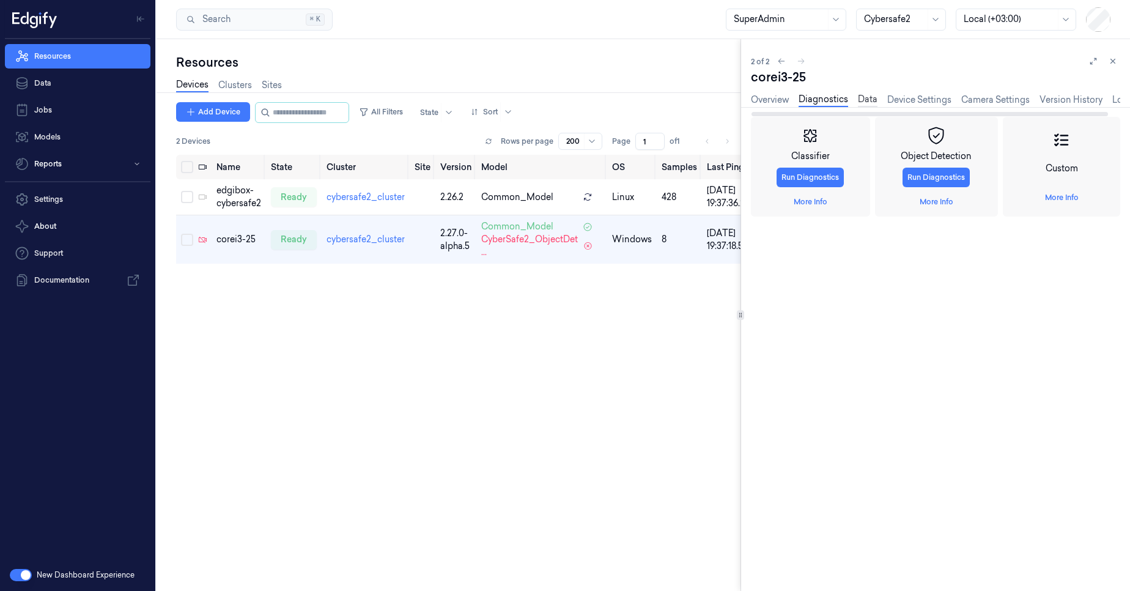
click at [868, 102] on link "Data" at bounding box center [868, 100] width 20 height 14
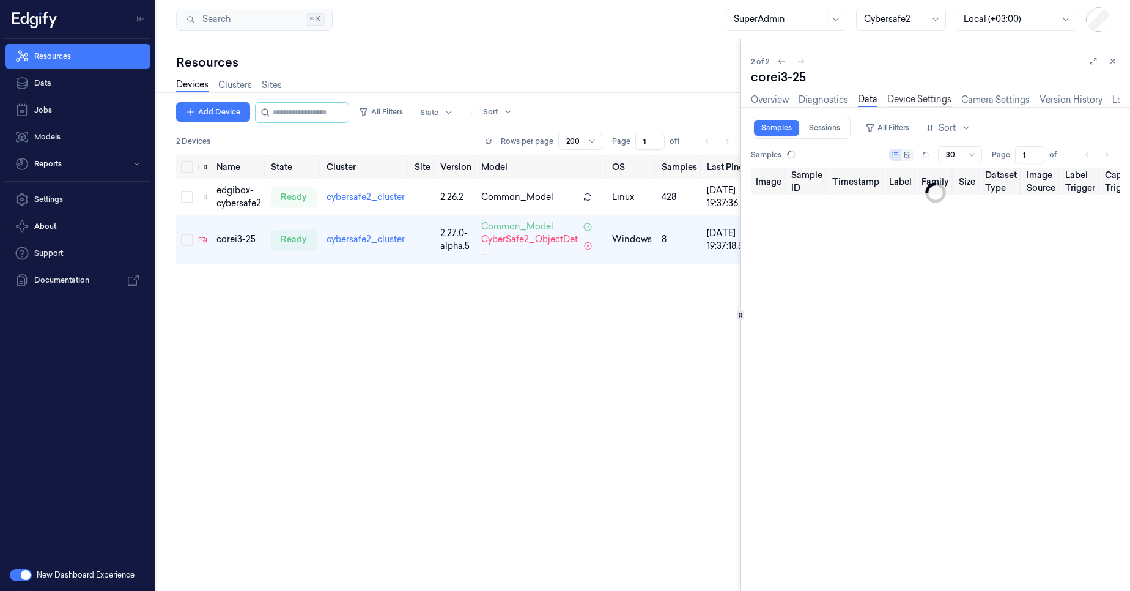
click at [930, 105] on link "Device Settings" at bounding box center [919, 100] width 64 height 14
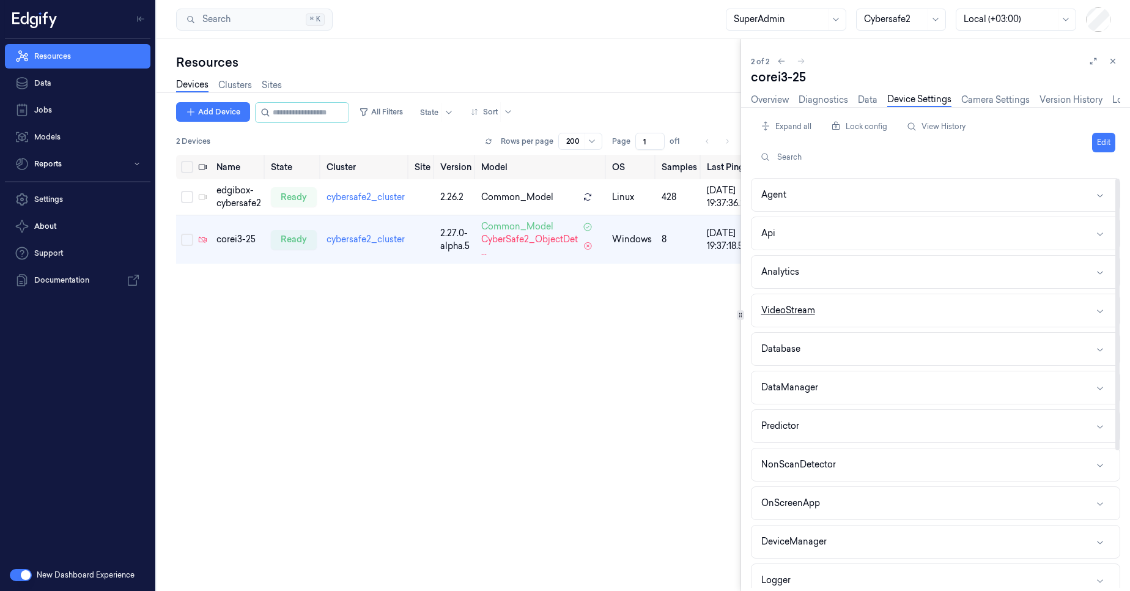
click at [830, 308] on button "VideoStream" at bounding box center [936, 310] width 368 height 32
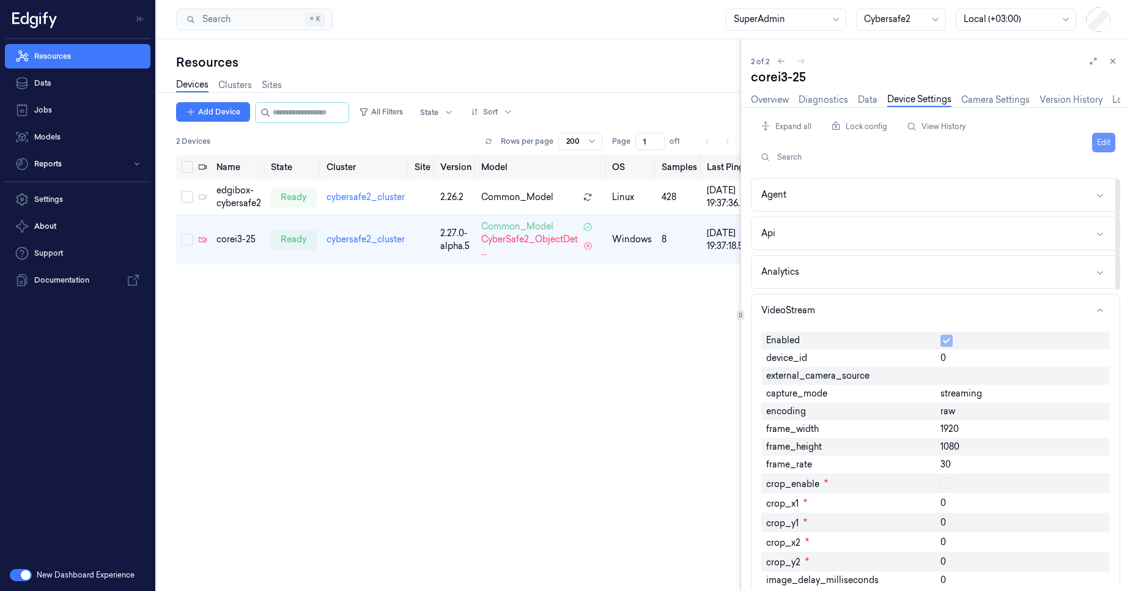
click at [1115, 146] on button "Edit" at bounding box center [1103, 143] width 23 height 20
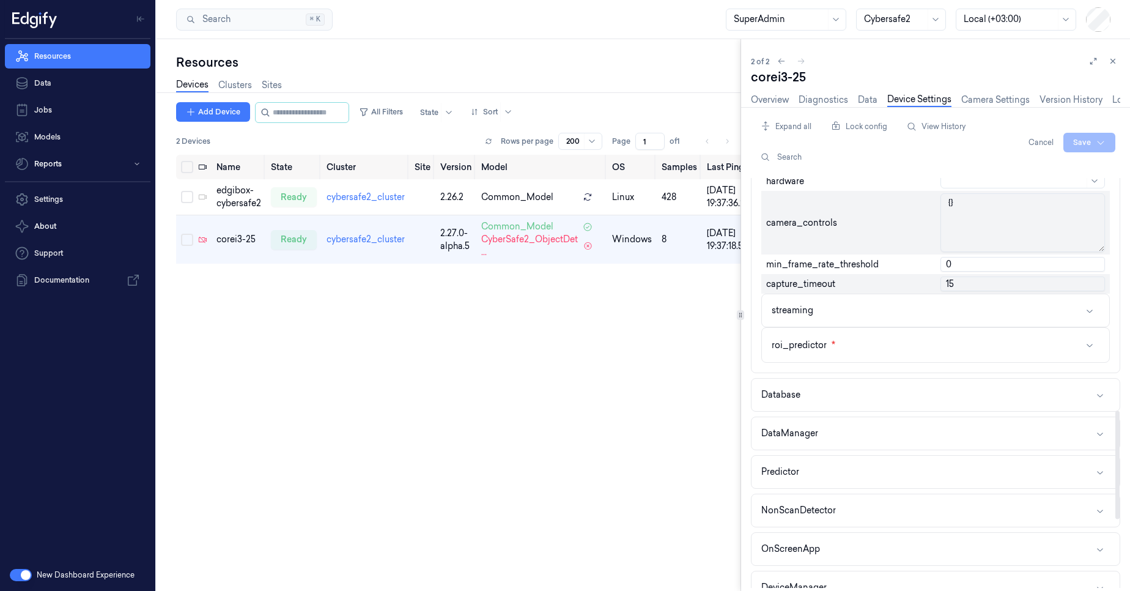
scroll to position [660, 0]
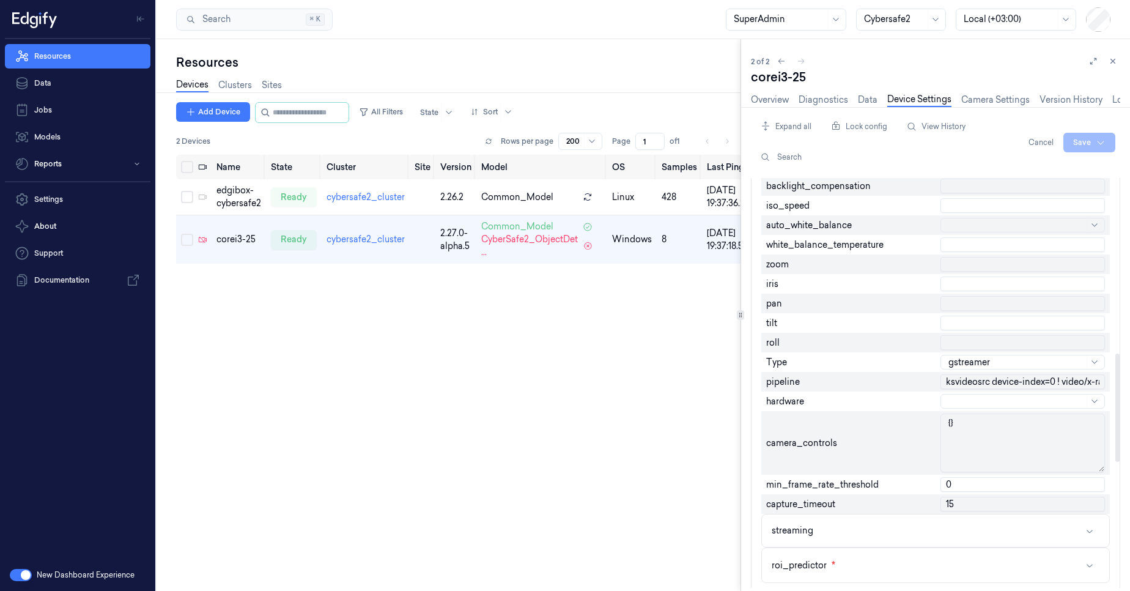
click at [990, 376] on input "ksvideosrc device-index=0 ! video/x-raw, width=1920, height=1080, framerate=30/…" at bounding box center [1022, 381] width 164 height 15
click at [870, 388] on div "pipeline" at bounding box center [848, 382] width 174 height 20
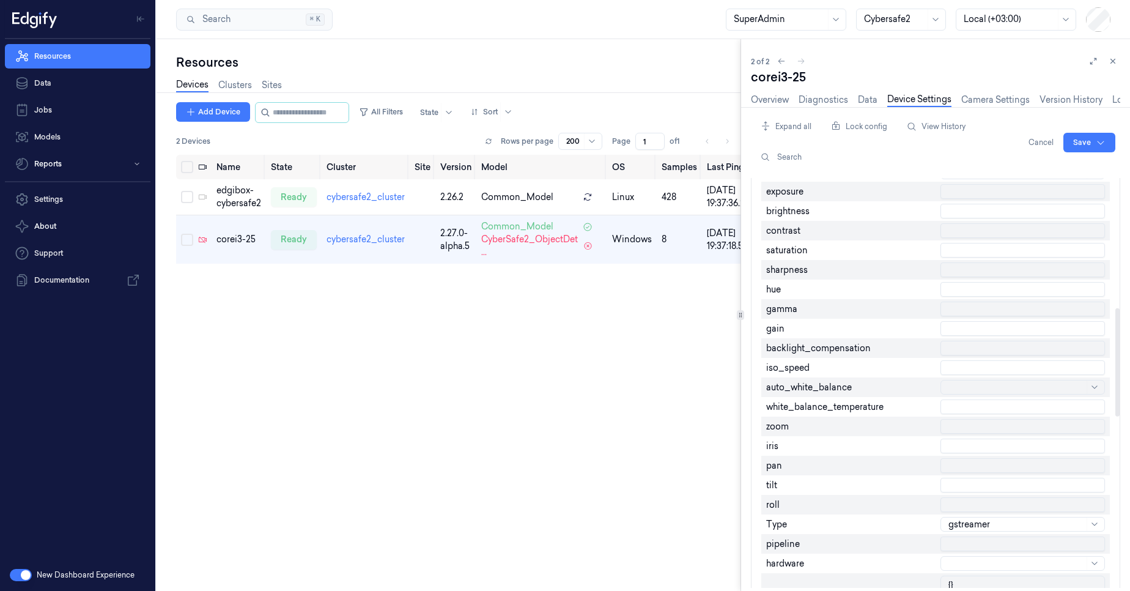
scroll to position [514, 0]
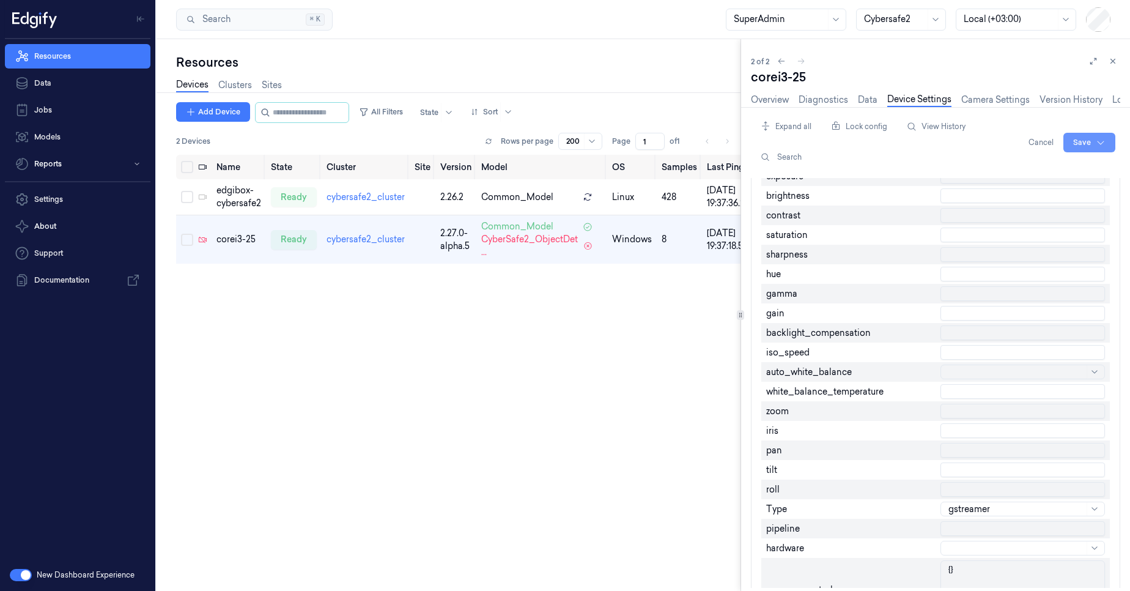
click at [1071, 140] on html "Resources Data Jobs Models Reports Settings About Support Documentation New Das…" at bounding box center [565, 295] width 1130 height 591
click at [1057, 166] on div "Save to this device" at bounding box center [1057, 168] width 108 height 20
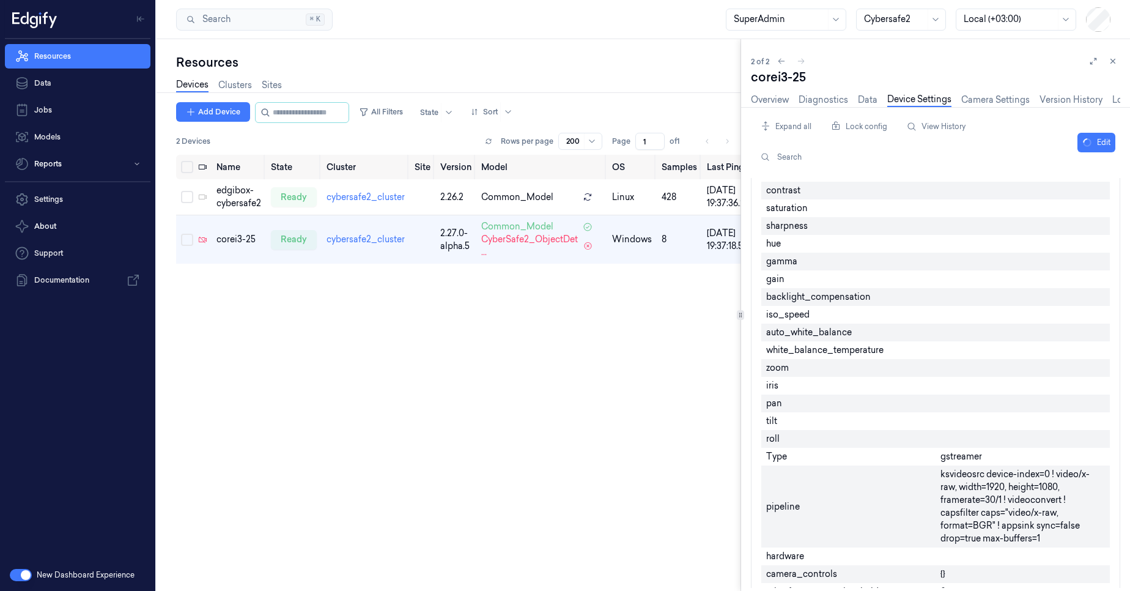
scroll to position [492, 0]
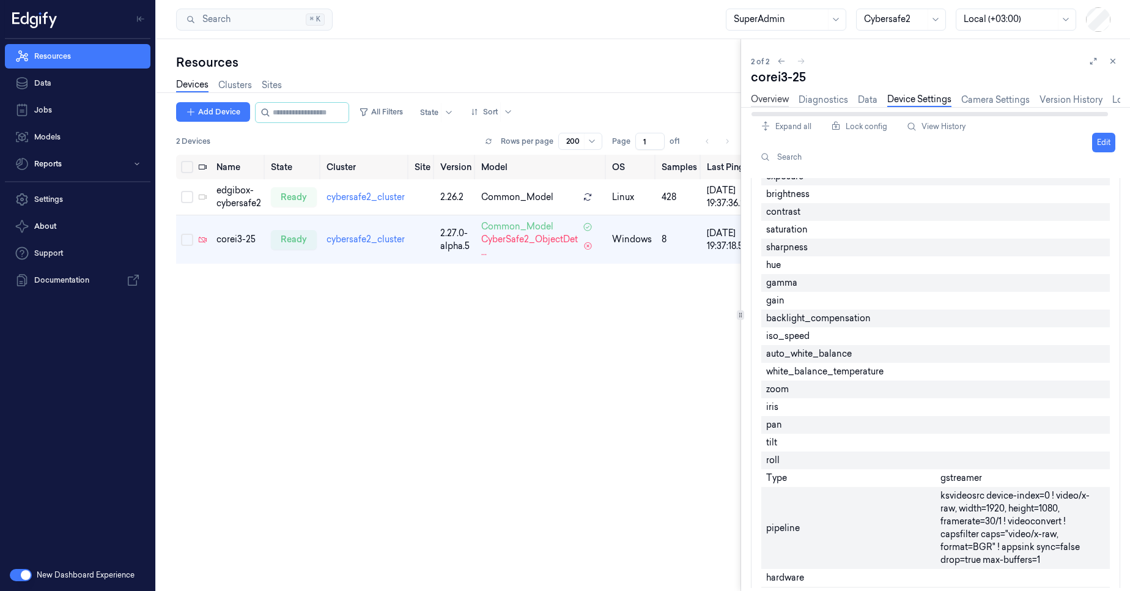
click at [756, 98] on link "Overview" at bounding box center [770, 100] width 38 height 14
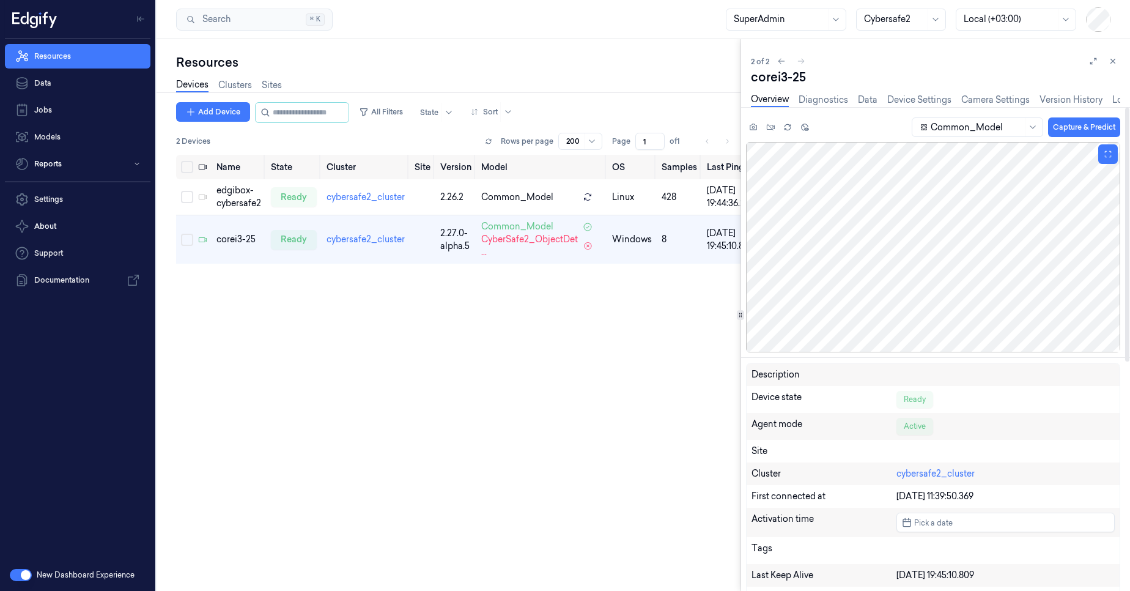
click at [930, 226] on div at bounding box center [933, 247] width 374 height 210
